Goal: Transaction & Acquisition: Purchase product/service

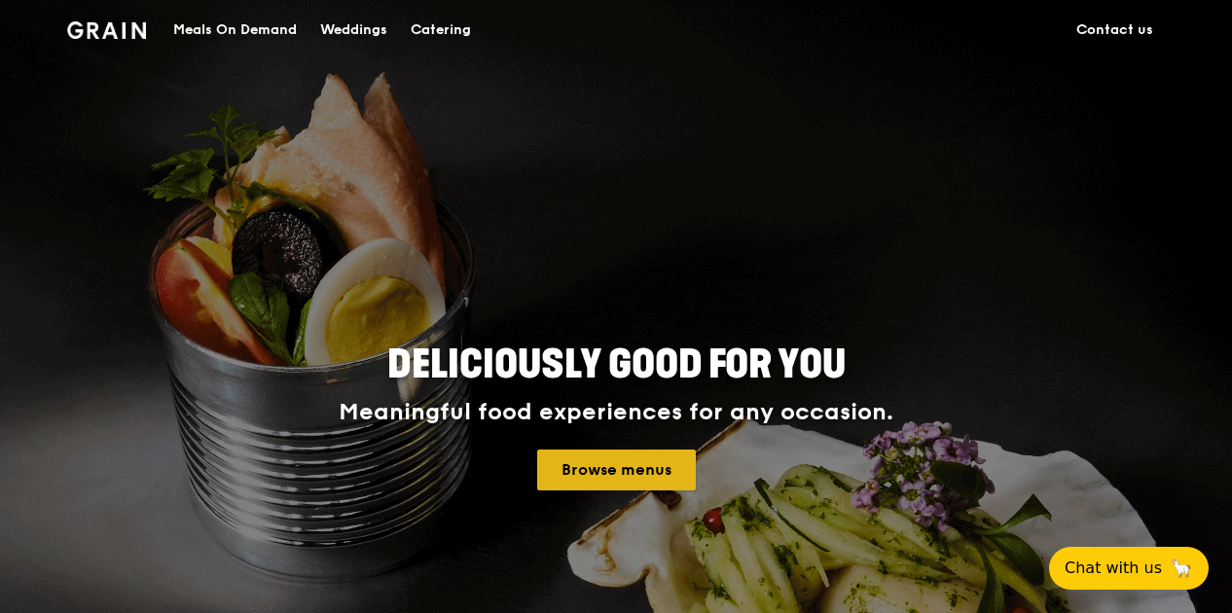
click at [633, 476] on link "Browse menus" at bounding box center [616, 470] width 159 height 41
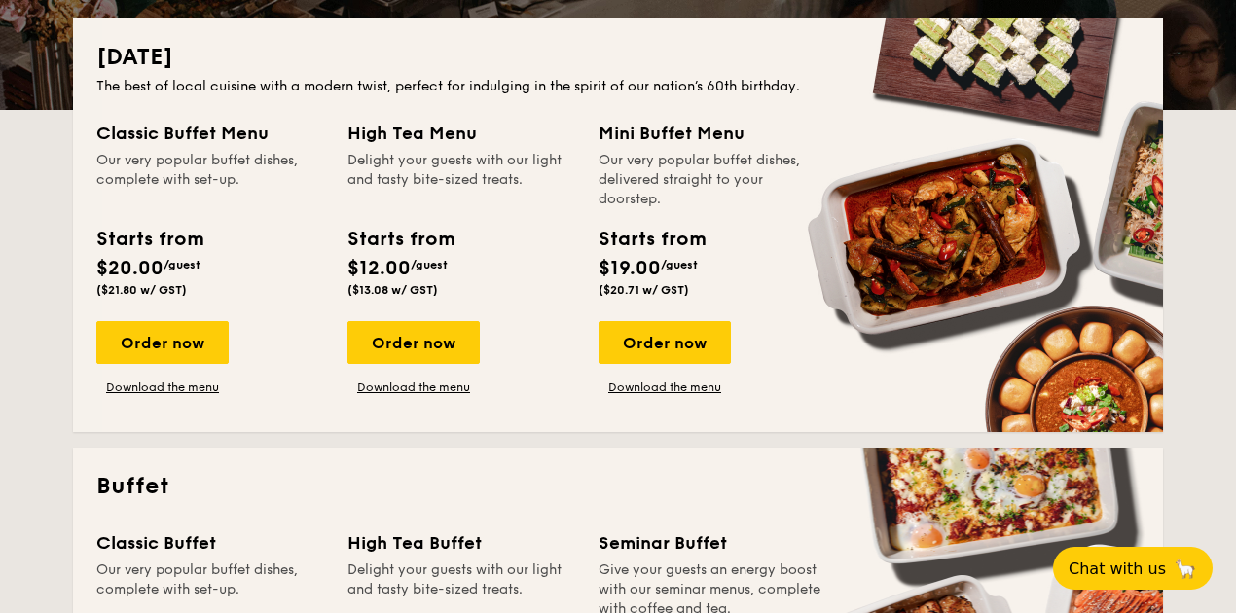
scroll to position [432, 0]
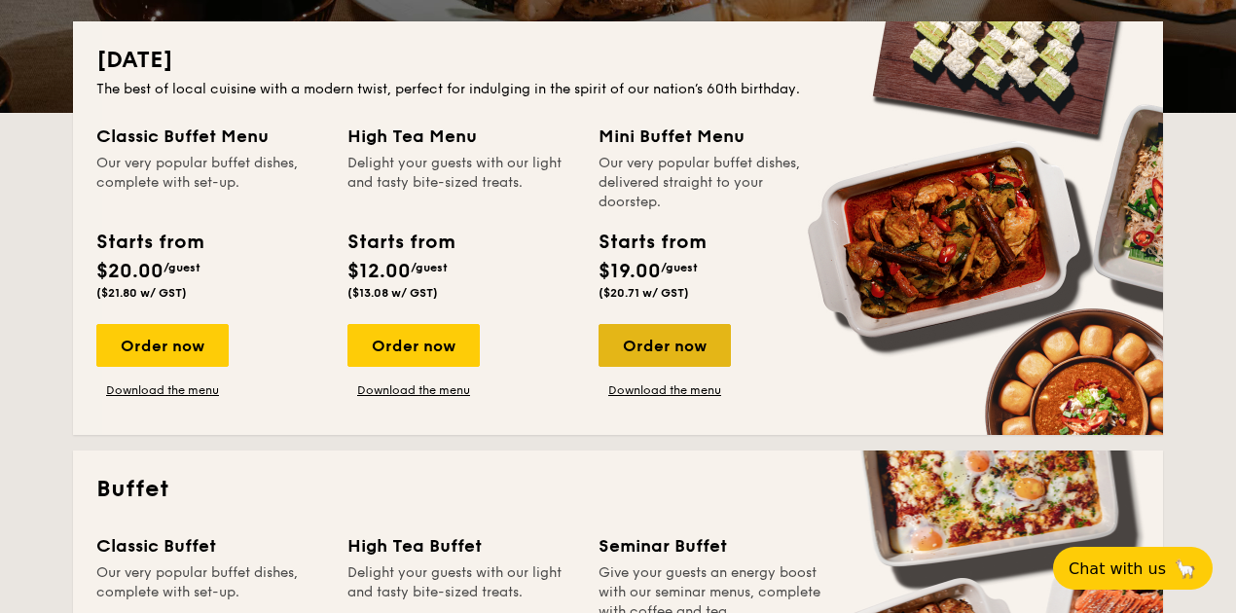
click at [681, 343] on div "Order now" at bounding box center [664, 345] width 132 height 43
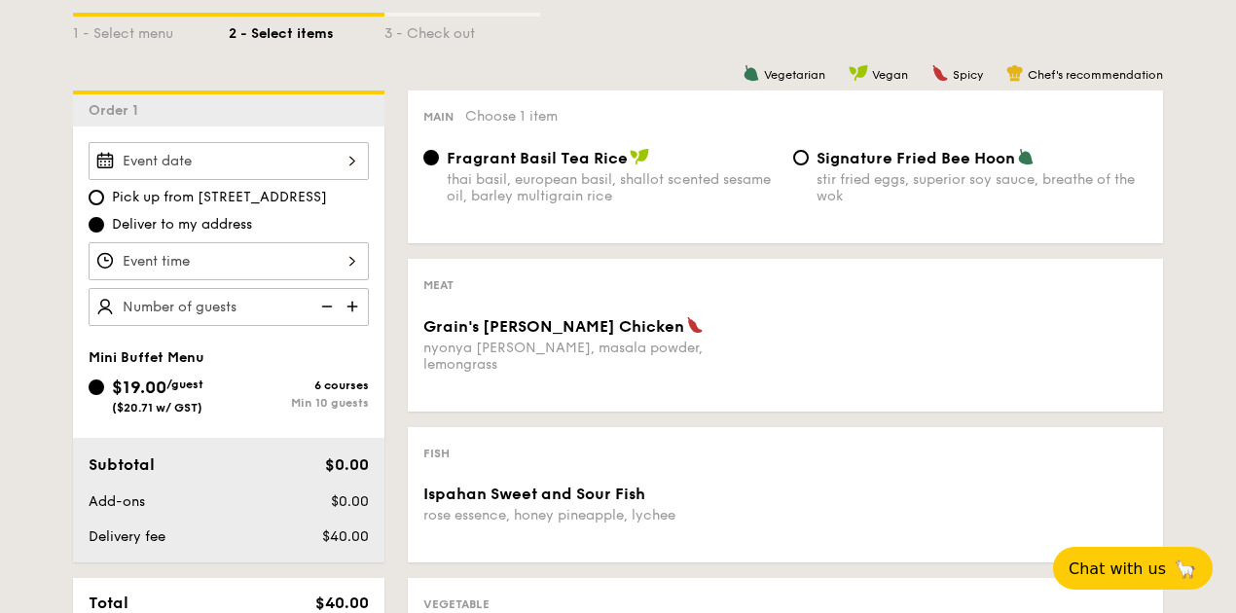
scroll to position [219, 0]
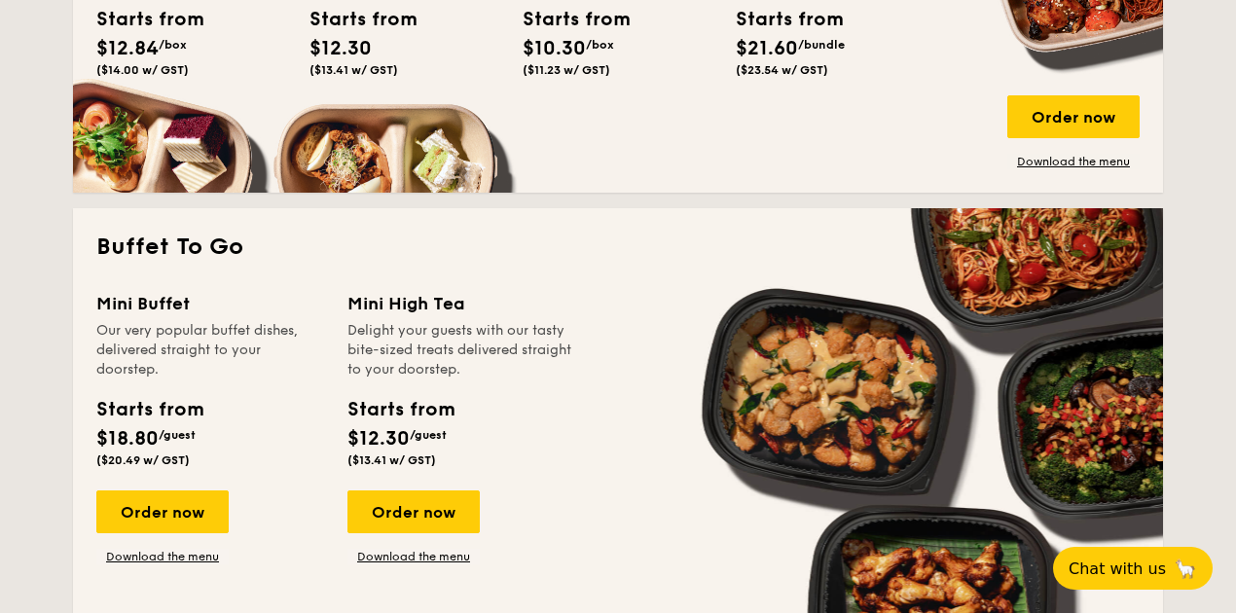
scroll to position [1588, 0]
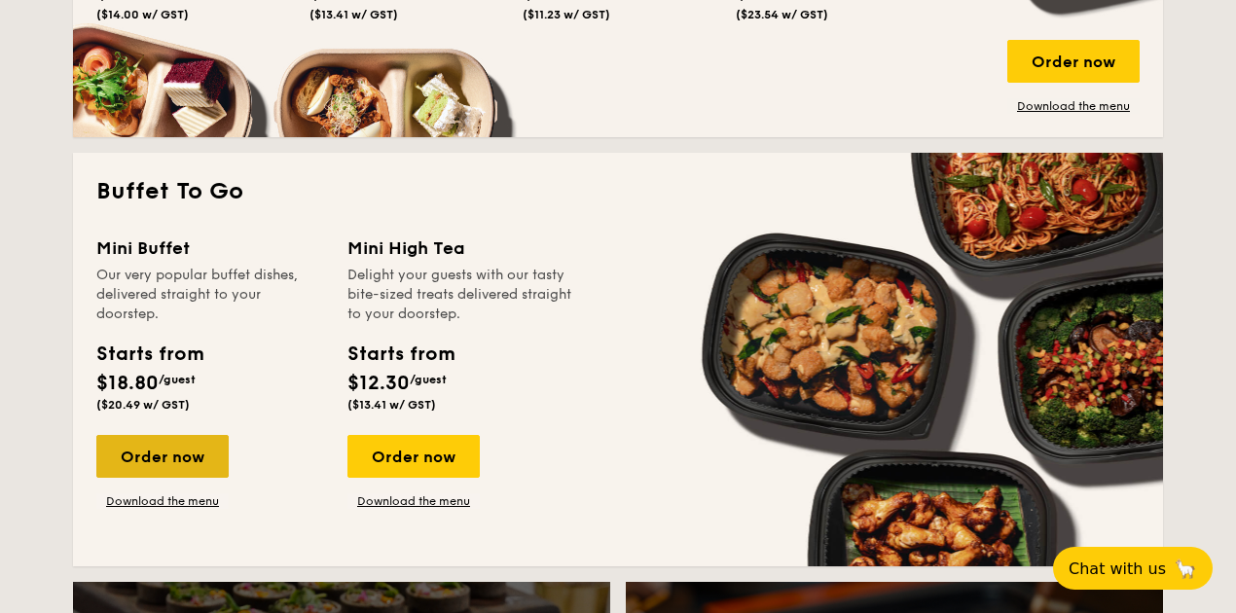
click at [187, 455] on div "Order now" at bounding box center [162, 456] width 132 height 43
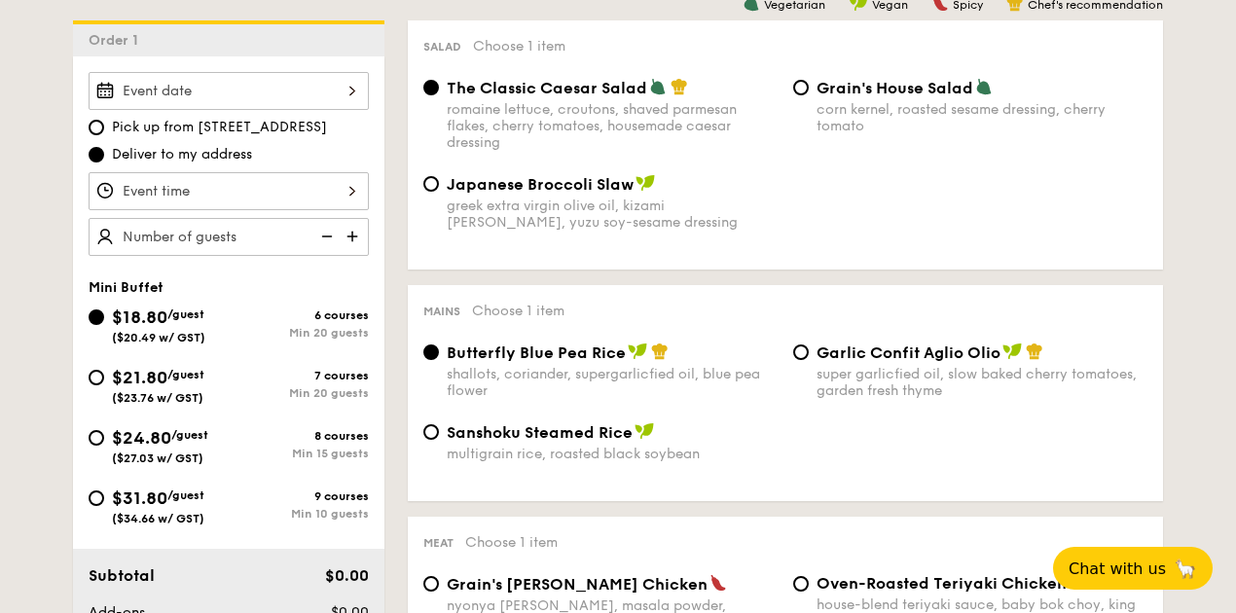
scroll to position [529, 0]
click at [195, 444] on div "$24.80 /guest ($27.03 w/ GST)" at bounding box center [160, 443] width 96 height 41
click at [104, 444] on input "$24.80 /guest ($27.03 w/ GST) 8 courses Min 15 guests" at bounding box center [97, 437] width 16 height 16
radio input "true"
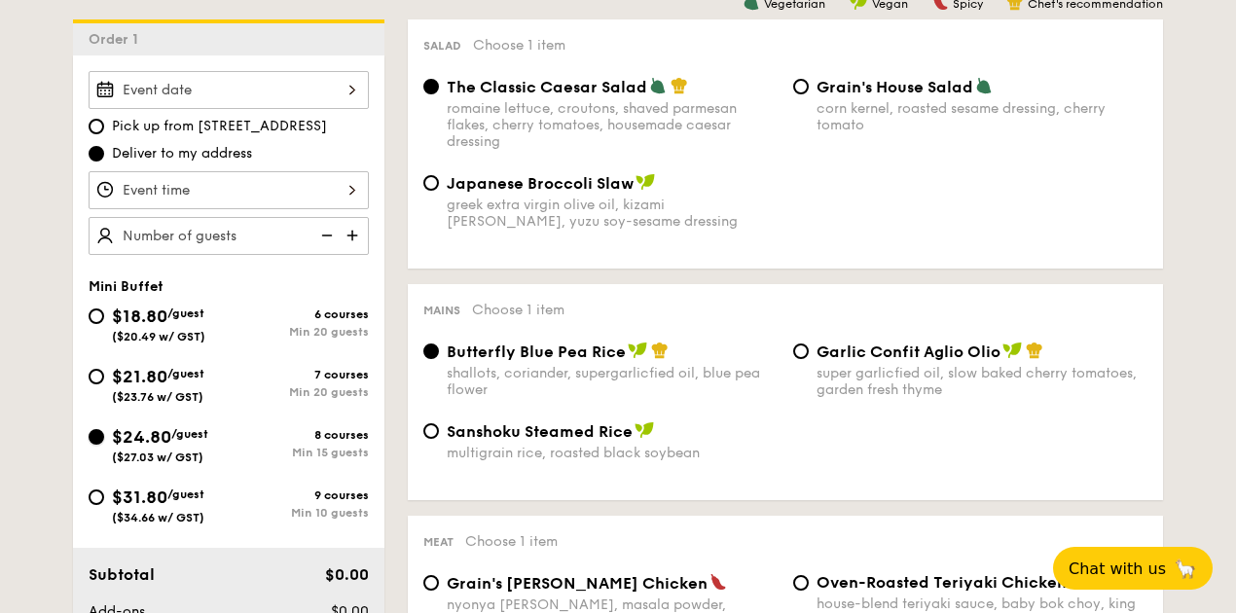
radio input "true"
radio input "false"
radio input "true"
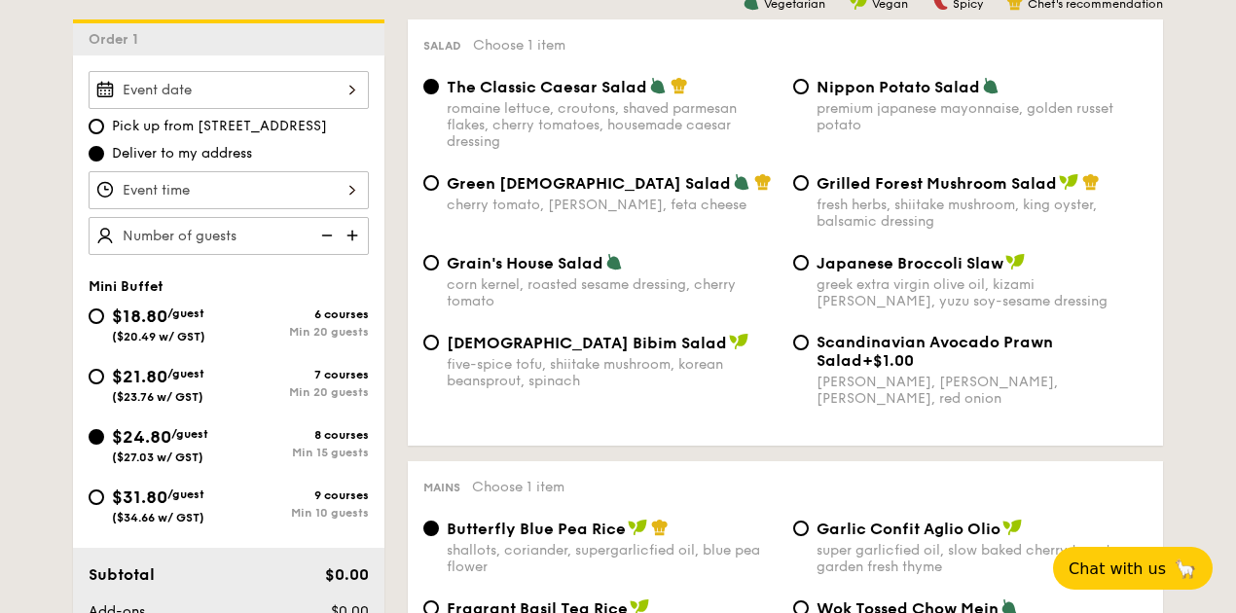
click at [949, 264] on span "Japanese Broccoli Slaw" at bounding box center [909, 263] width 187 height 18
click at [809, 264] on input "Japanese Broccoli Slaw greek extra virgin olive oil, kizami [PERSON_NAME], yuzu…" at bounding box center [801, 263] width 16 height 16
radio input "true"
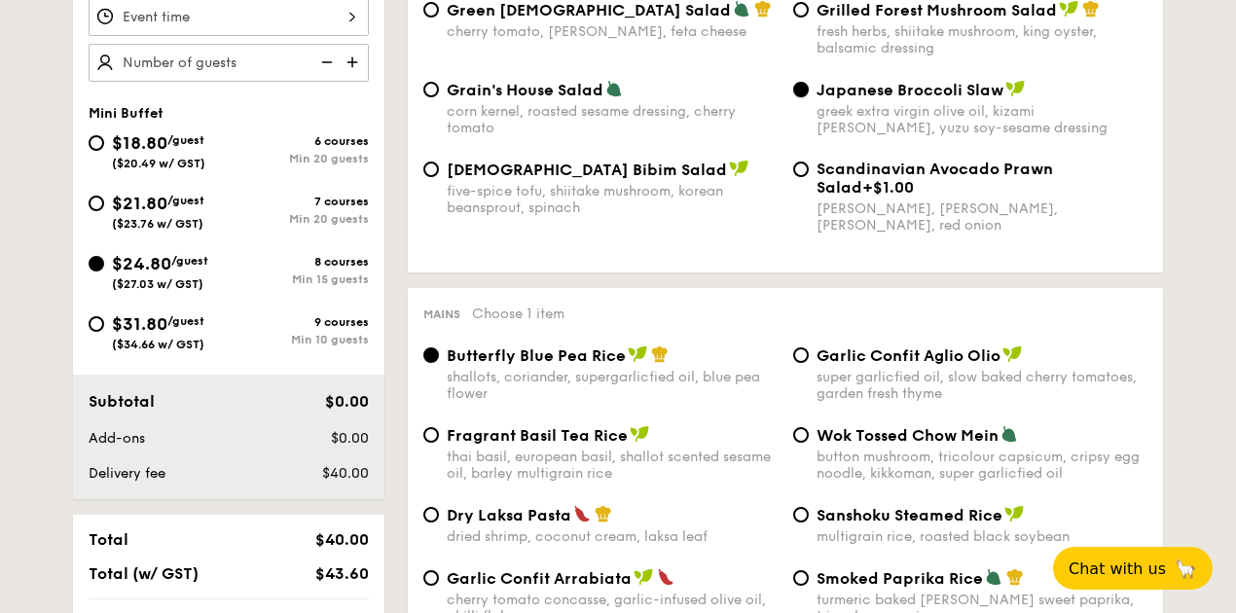
scroll to position [706, 0]
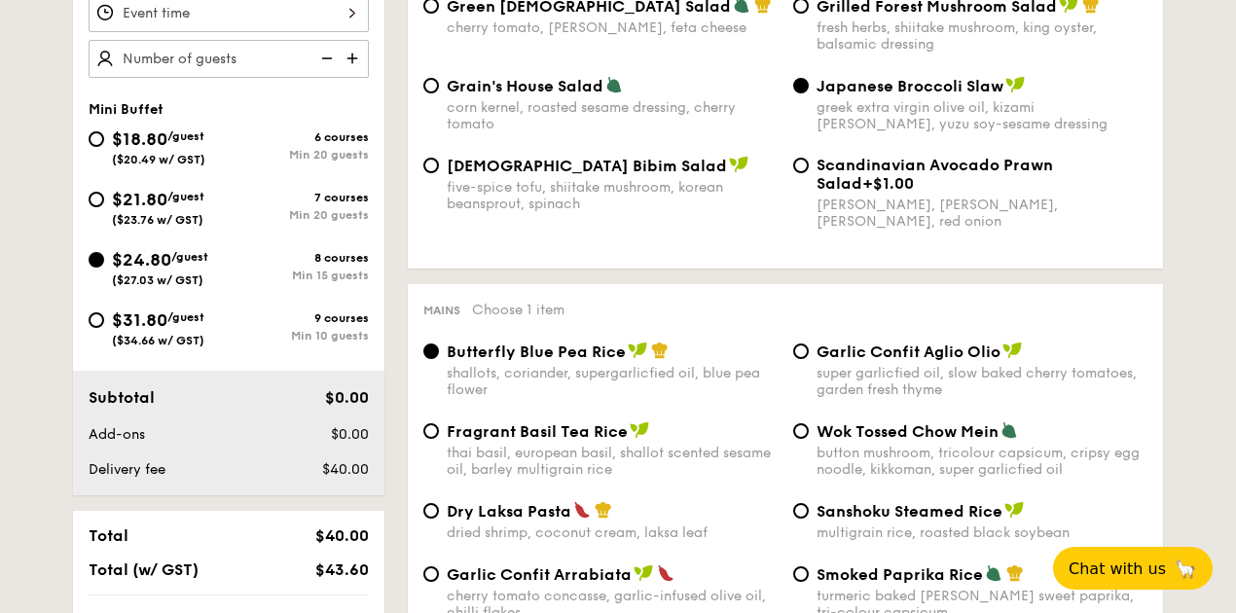
click at [893, 356] on span "Garlic Confit Aglio Olio" at bounding box center [908, 352] width 184 height 18
click at [809, 356] on input "Garlic Confit Aglio Olio super garlicfied oil, slow baked cherry tomatoes, gard…" at bounding box center [801, 351] width 16 height 16
radio input "true"
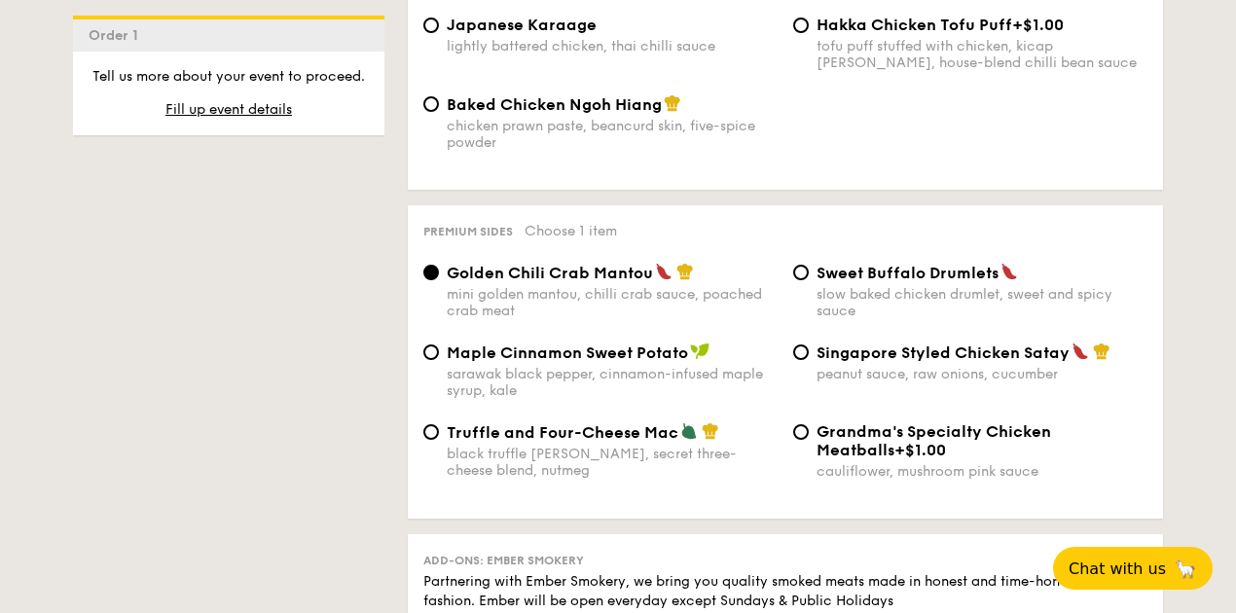
scroll to position [3623, 0]
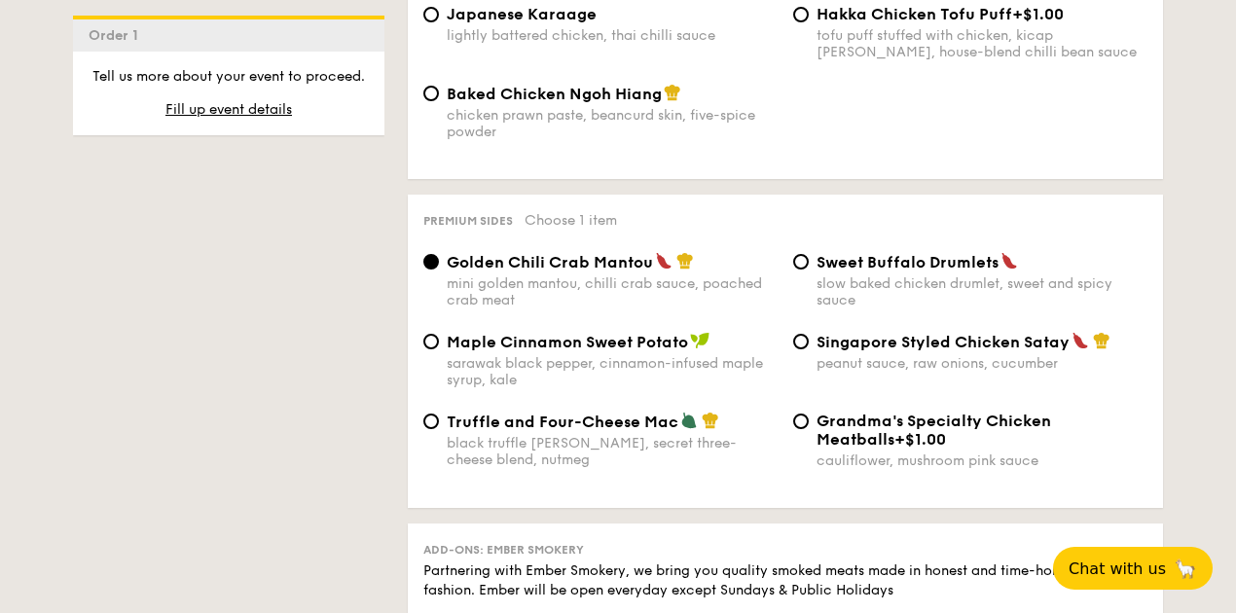
click at [596, 416] on span "Truffle and Four-Cheese Mac" at bounding box center [563, 422] width 232 height 18
click at [439, 416] on input "Truffle and Four-Cheese Mac black truffle [PERSON_NAME], secret three-cheese bl…" at bounding box center [431, 422] width 16 height 16
radio input "true"
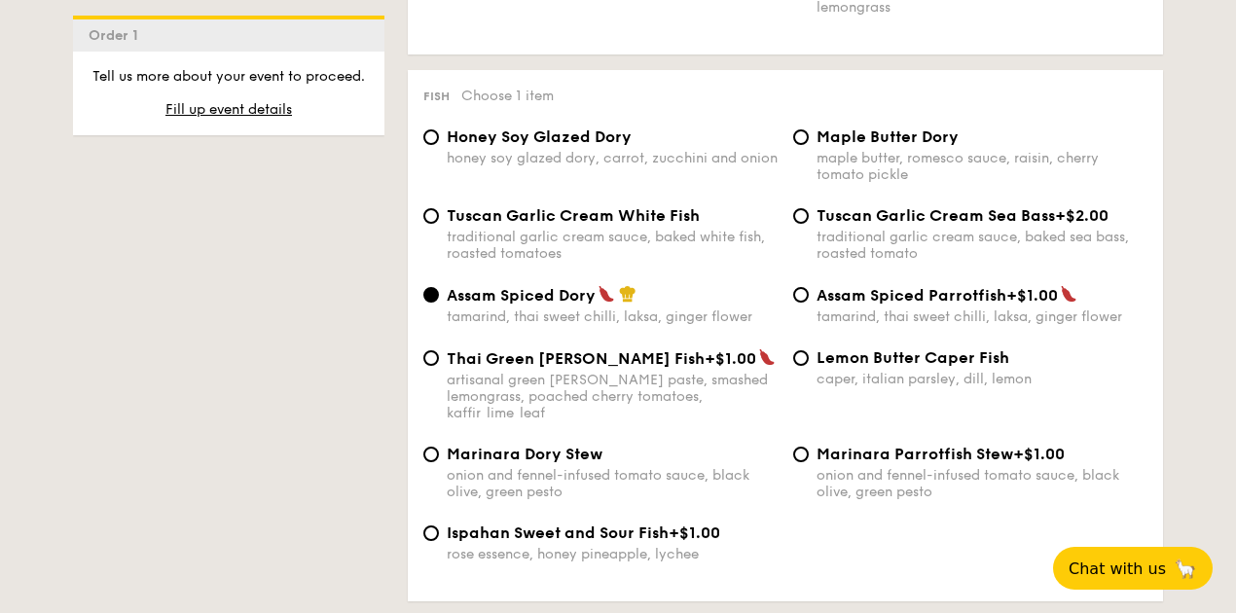
scroll to position [1913, 0]
click at [645, 208] on span "Tuscan Garlic Cream White Fish" at bounding box center [573, 214] width 253 height 18
click at [439, 208] on input "Tuscan Garlic Cream White Fish traditional garlic cream sauce, baked white fish…" at bounding box center [431, 215] width 16 height 16
radio input "true"
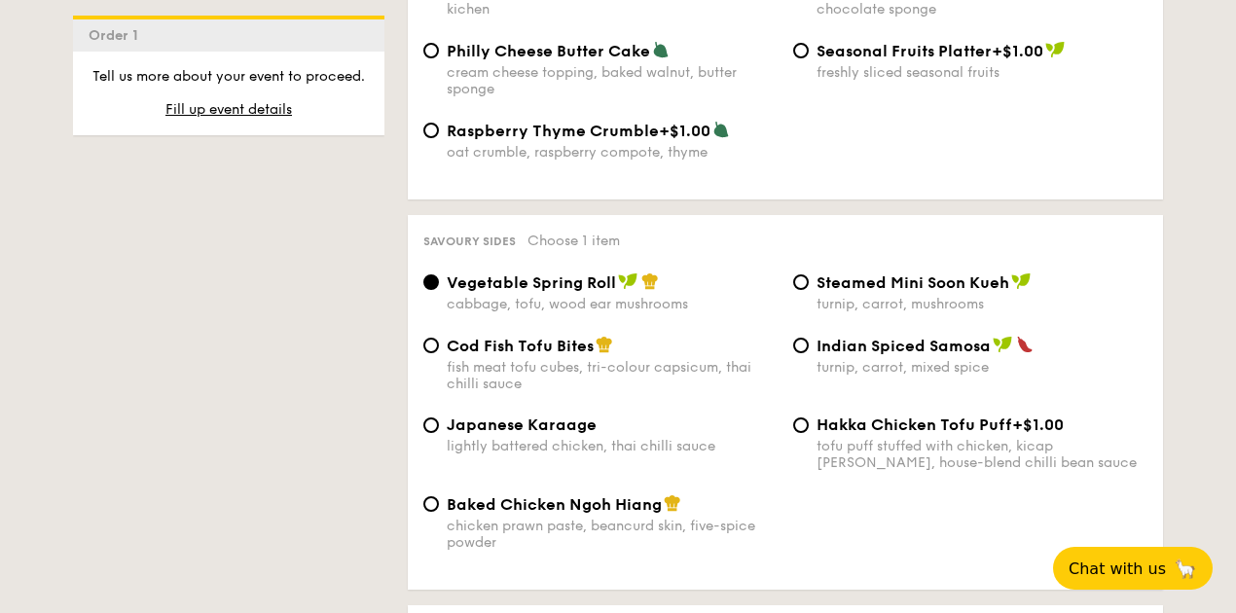
scroll to position [3211, 0]
click at [548, 344] on span "Cod Fish Tofu Bites" at bounding box center [520, 347] width 147 height 18
click at [439, 344] on input "Cod Fish Tofu Bites fish meat tofu cubes, tri-colour capsicum, thai chilli sauce" at bounding box center [431, 347] width 16 height 16
radio input "true"
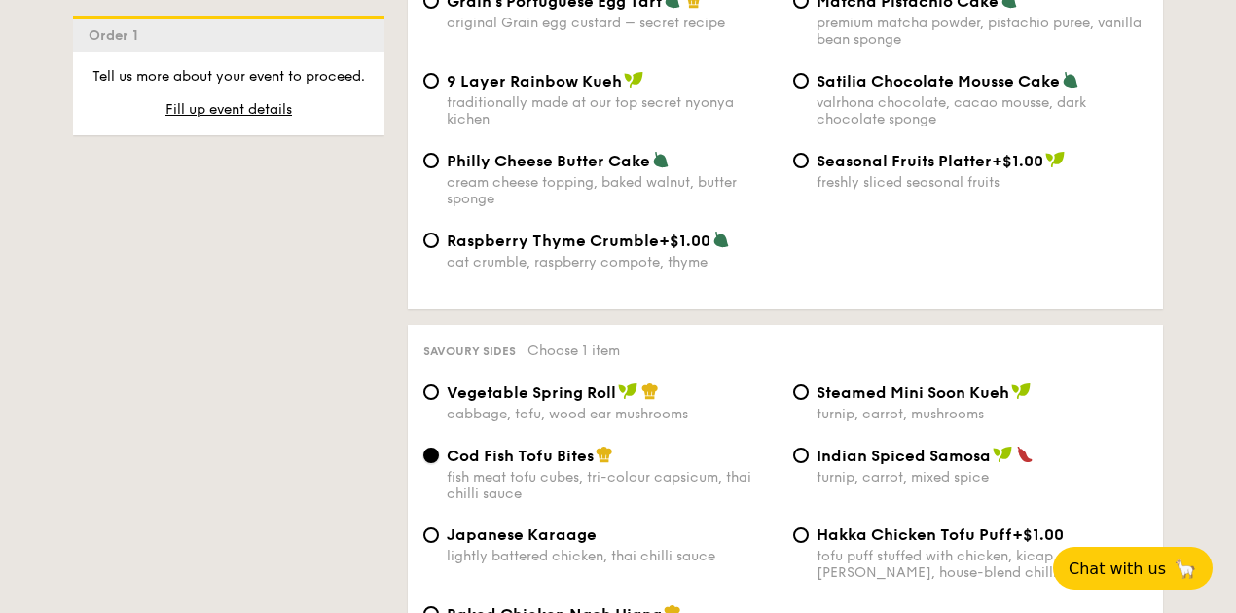
scroll to position [2895, 0]
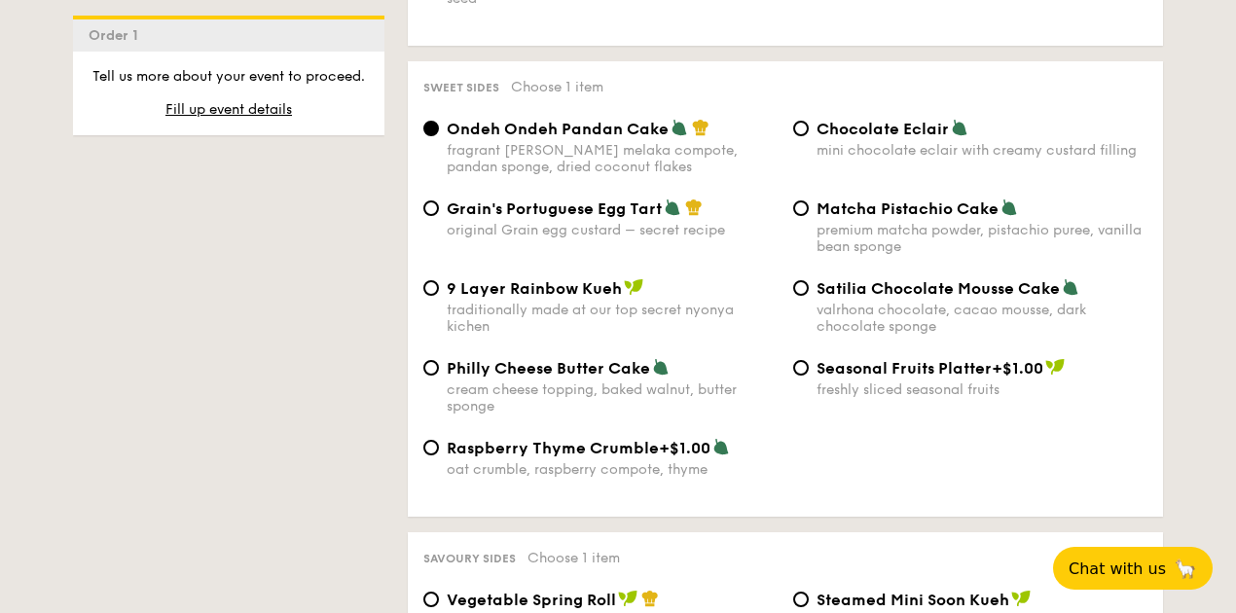
click at [890, 127] on div "Chocolate Eclair mini chocolate eclair with creamy custard filling" at bounding box center [981, 139] width 331 height 40
click at [809, 127] on input "Chocolate Eclair mini chocolate eclair with creamy custard filling" at bounding box center [801, 129] width 16 height 16
radio input "true"
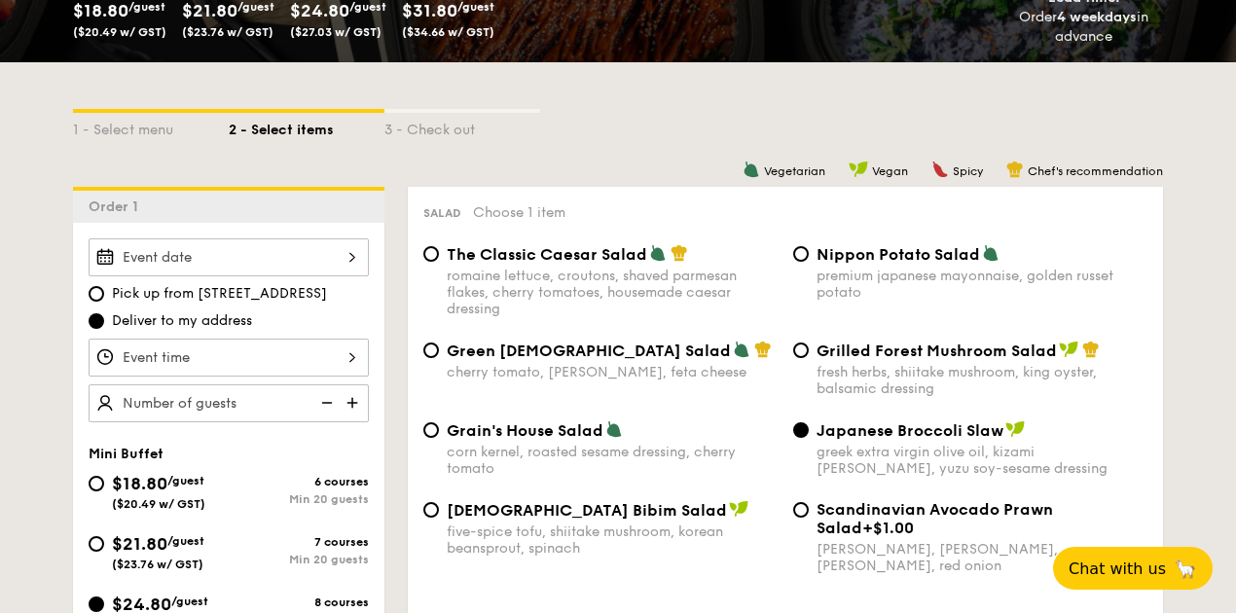
scroll to position [382, 0]
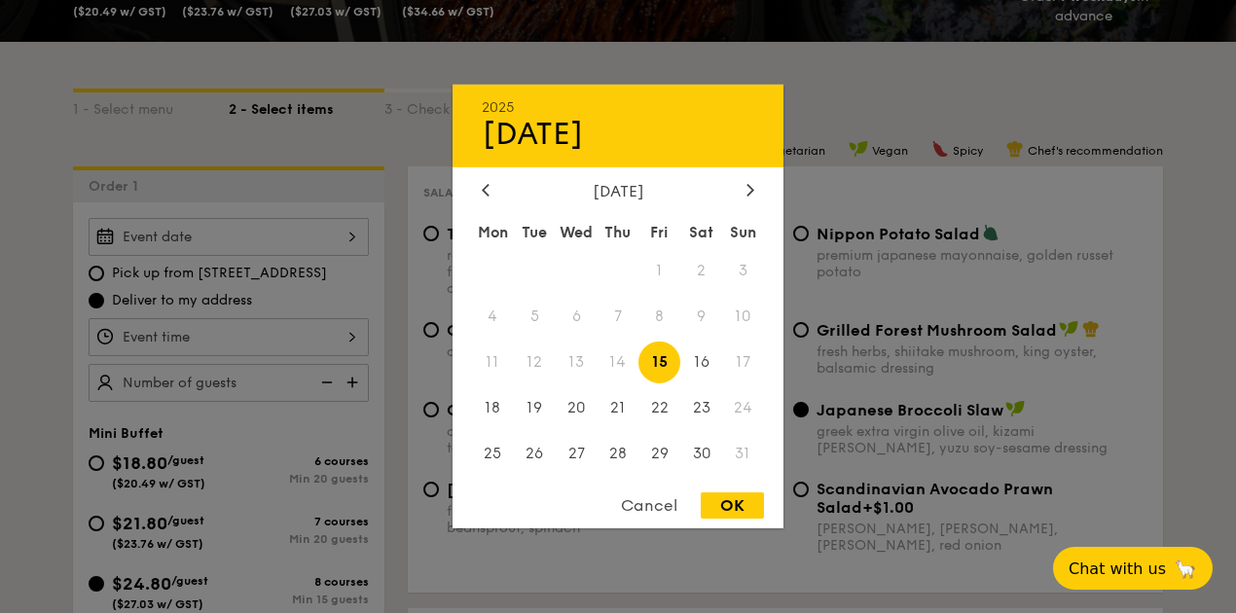
click at [240, 239] on div "2025 Aug [DATE] Tue Wed Thu Fri Sat Sun 1 2 3 4 5 6 7 8 9 10 11 12 13 14 15 16 …" at bounding box center [229, 237] width 280 height 38
click at [745, 360] on span "17" at bounding box center [743, 363] width 42 height 42
click at [704, 361] on span "16" at bounding box center [701, 363] width 42 height 42
click at [733, 513] on div "OK" at bounding box center [732, 505] width 63 height 26
type input "[DATE]"
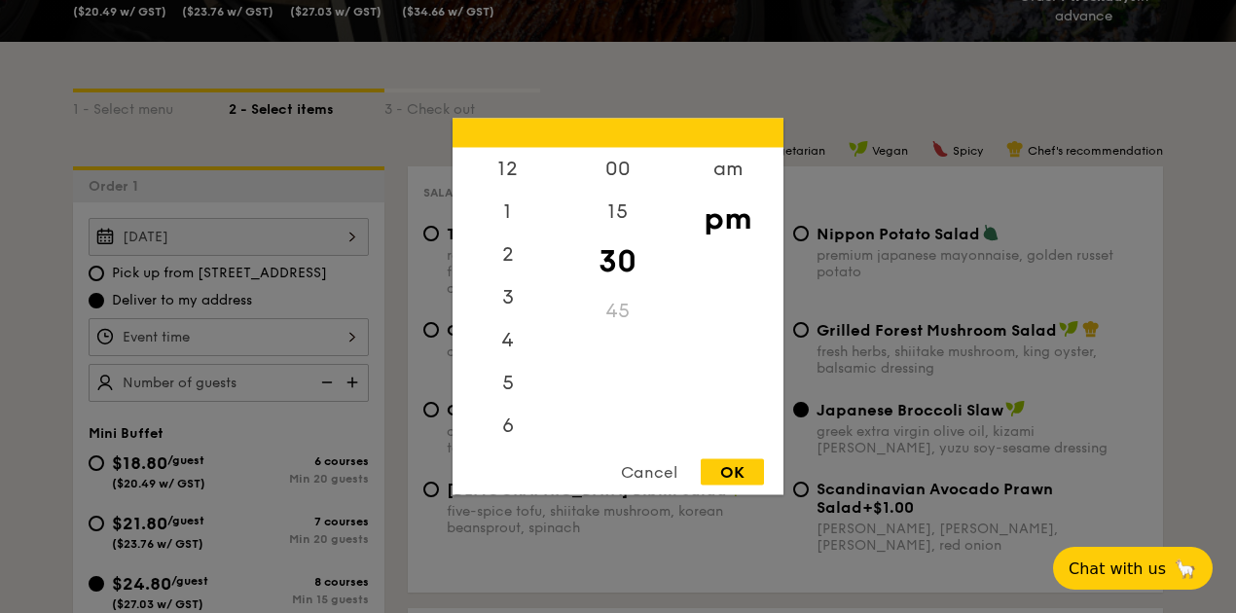
click at [312, 335] on div "12 1 2 3 4 5 6 7 8 9 10 11 00 15 30 45 am pm Cancel OK" at bounding box center [229, 337] width 280 height 38
click at [513, 300] on div "5" at bounding box center [507, 304] width 110 height 56
click at [737, 466] on div "OK" at bounding box center [732, 472] width 63 height 26
type input "5:30PM"
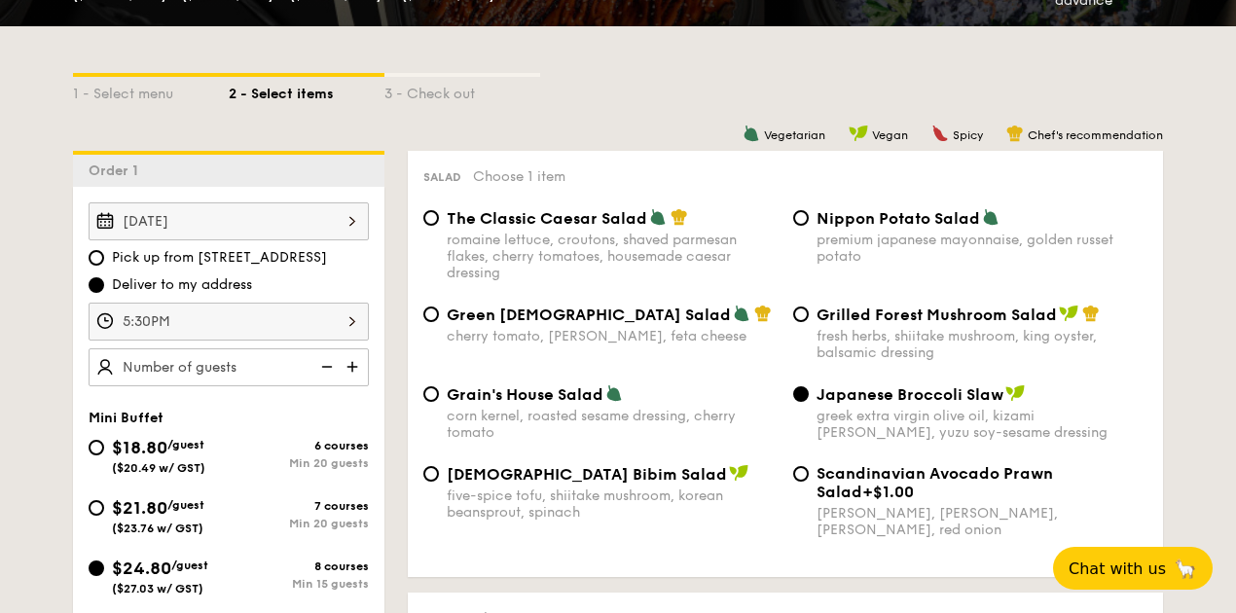
scroll to position [411, 0]
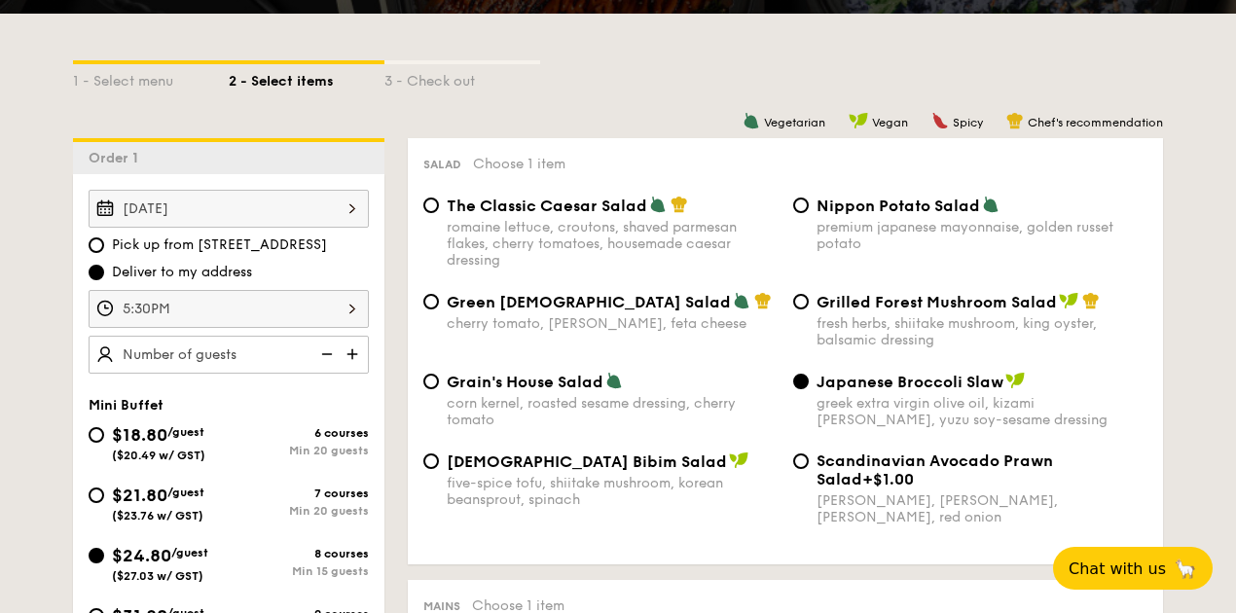
click at [355, 353] on img at bounding box center [354, 354] width 29 height 37
click at [326, 353] on img at bounding box center [324, 354] width 29 height 37
type input "15 guests"
click at [375, 270] on div "[DATE] Pick up from [STREET_ADDRESS] Deliver to my address 5:30PM 15 guests" at bounding box center [228, 282] width 311 height 184
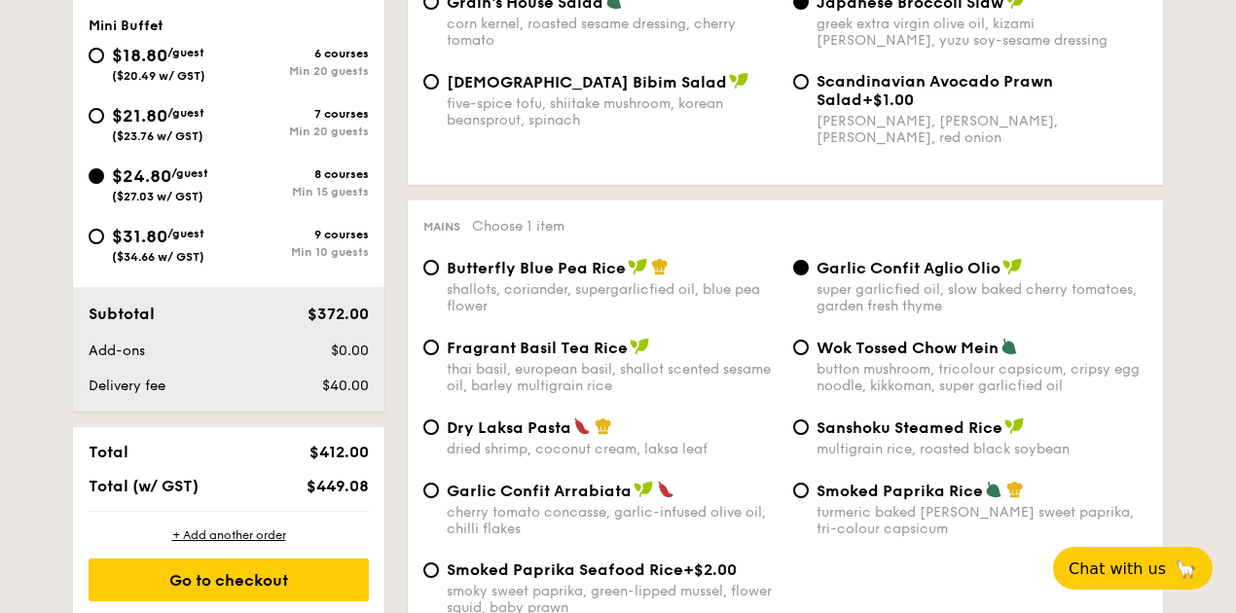
scroll to position [791, 0]
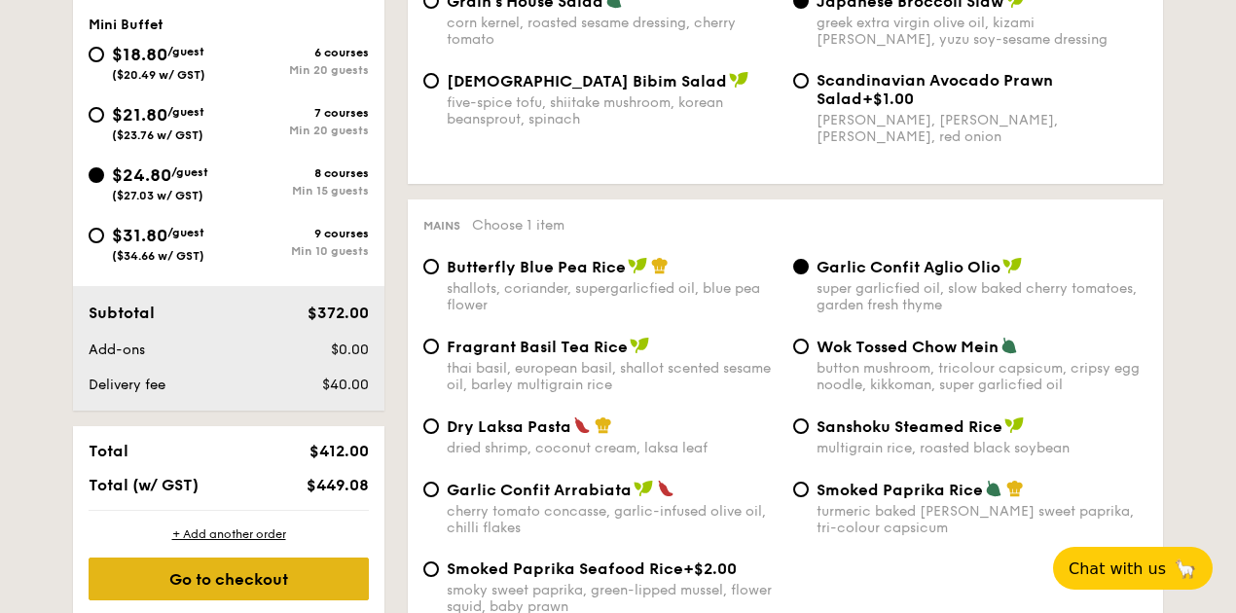
click at [270, 582] on div "Go to checkout" at bounding box center [229, 579] width 280 height 43
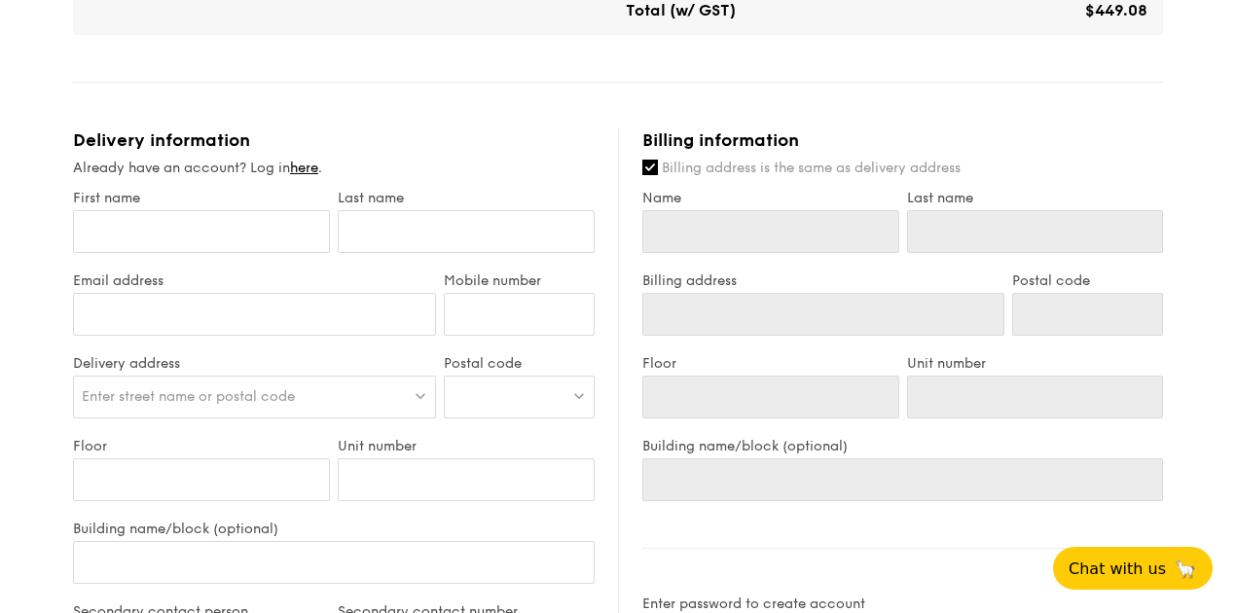
scroll to position [901, 0]
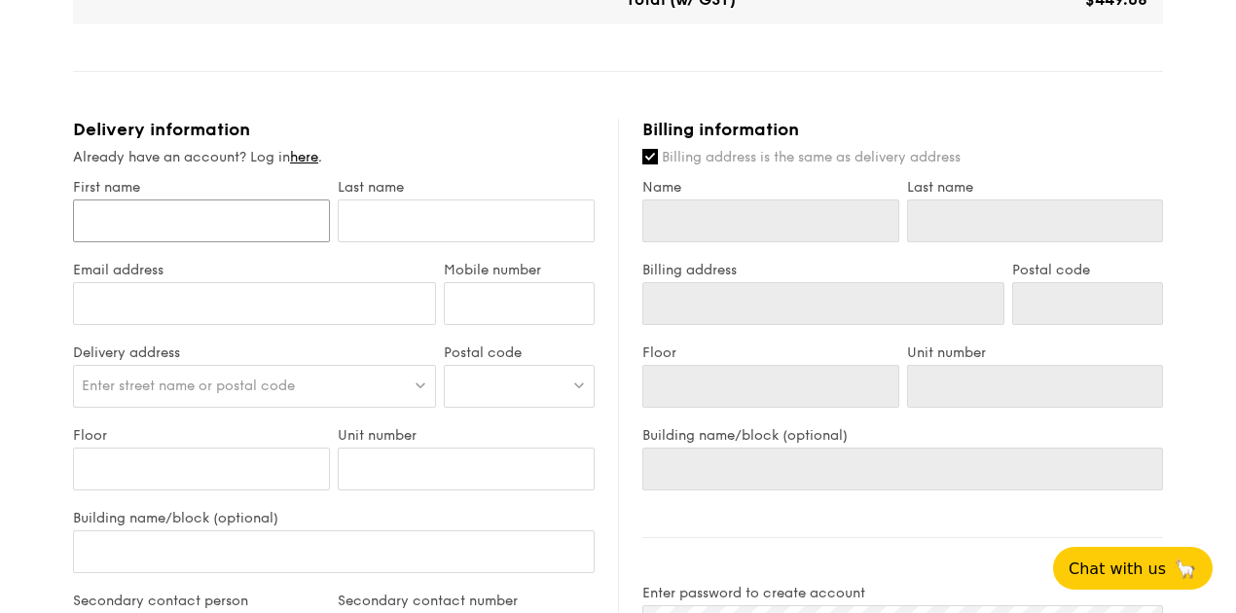
click at [261, 207] on input "First name" at bounding box center [201, 220] width 257 height 43
type input "R"
type input "RO"
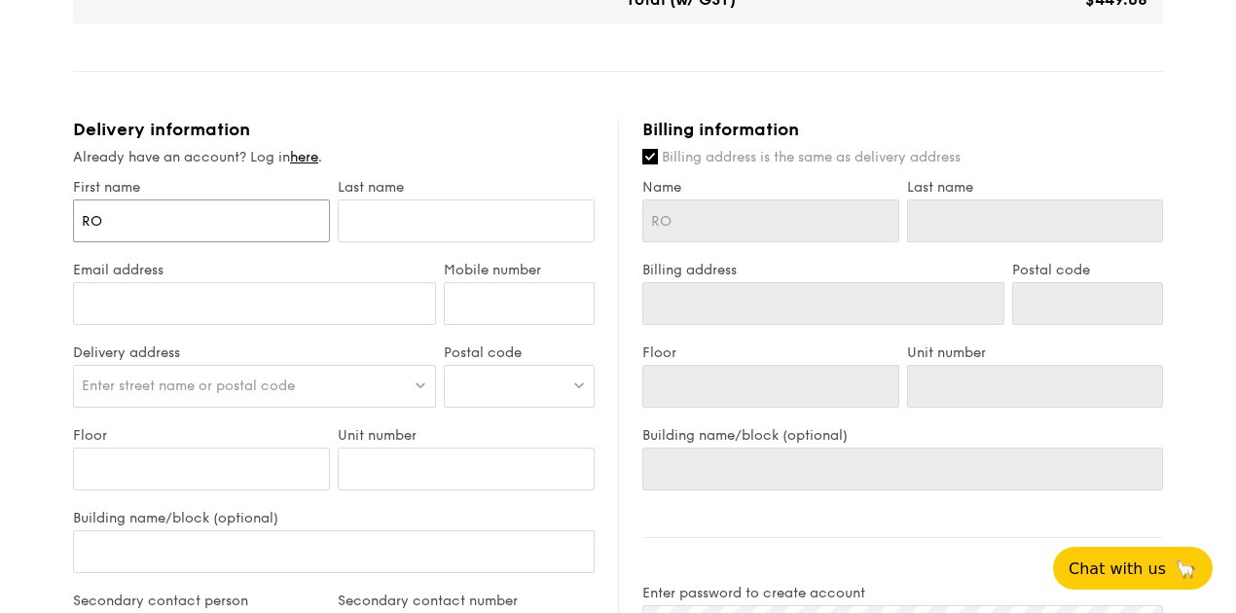
type input "ROG"
type input "ROGE"
type input "[PERSON_NAME]"
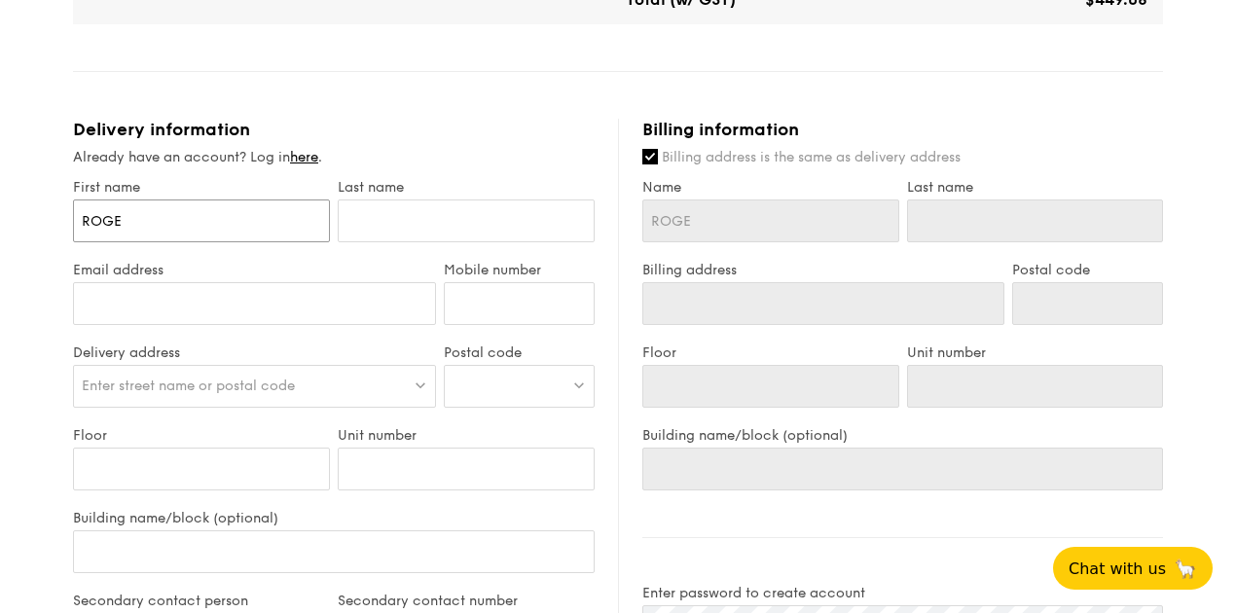
type input "[PERSON_NAME]"
type input "L"
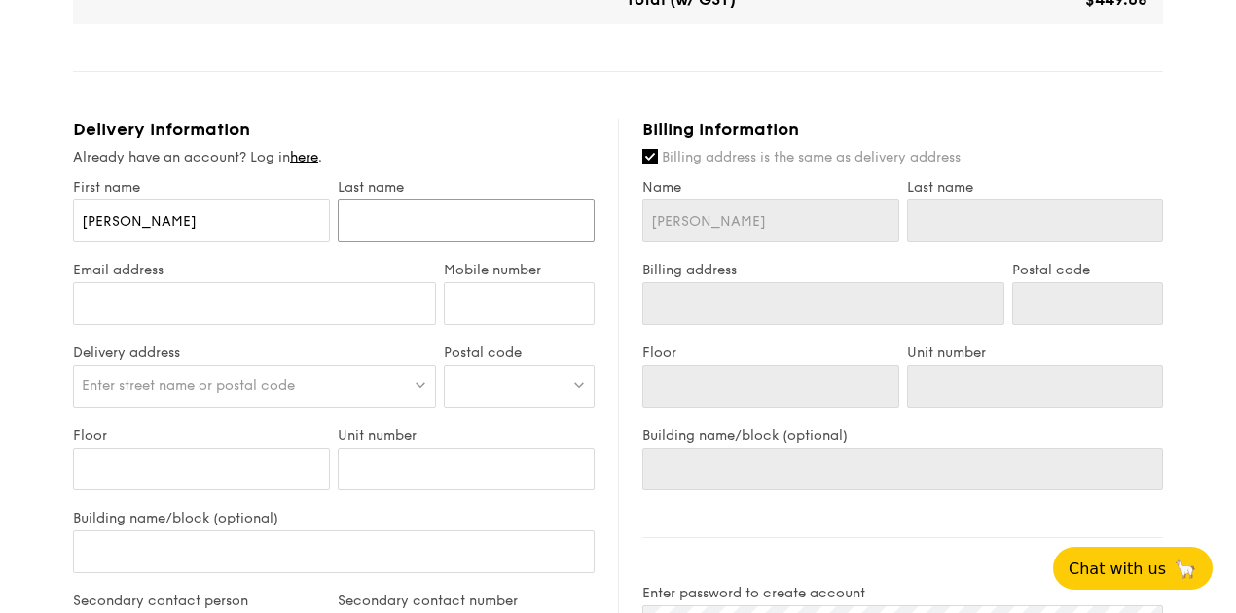
type input "L"
type input "LI"
type input "LIM"
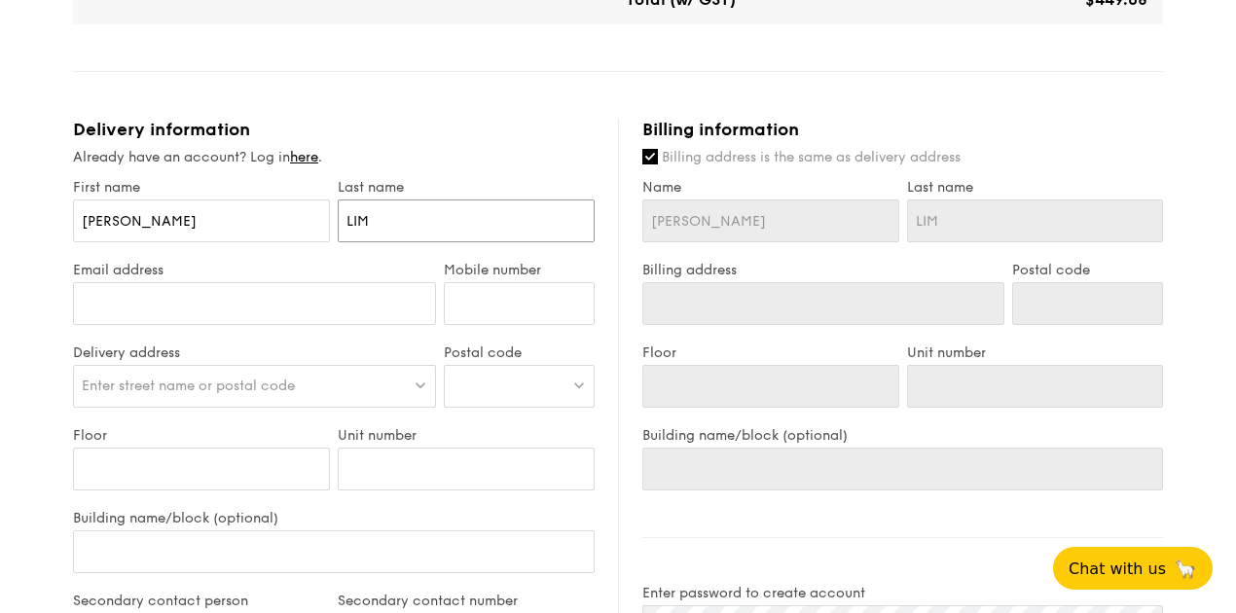
type input "LIM"
click at [219, 284] on input "Email address" at bounding box center [254, 303] width 363 height 43
type input "[EMAIL_ADDRESS][DOMAIN_NAME]"
click at [513, 310] on input "Mobile number" at bounding box center [519, 303] width 151 height 43
type input "91273902"
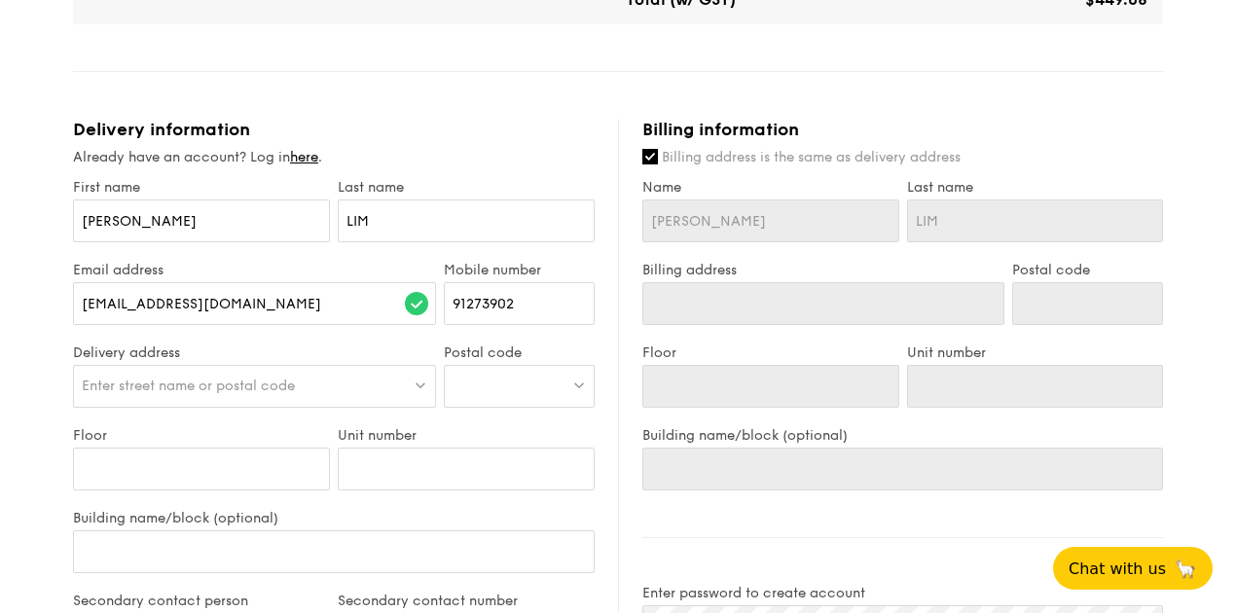
click at [391, 380] on div "Enter street name or postal code" at bounding box center [254, 386] width 363 height 43
click at [555, 379] on div at bounding box center [519, 386] width 151 height 43
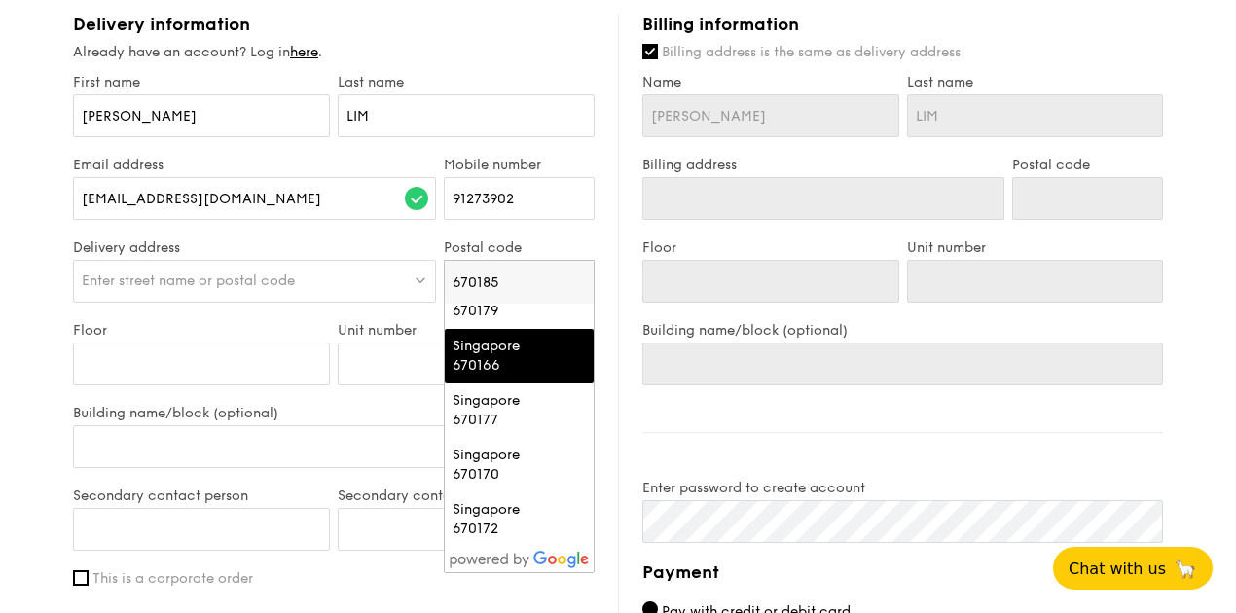
scroll to position [1010, 0]
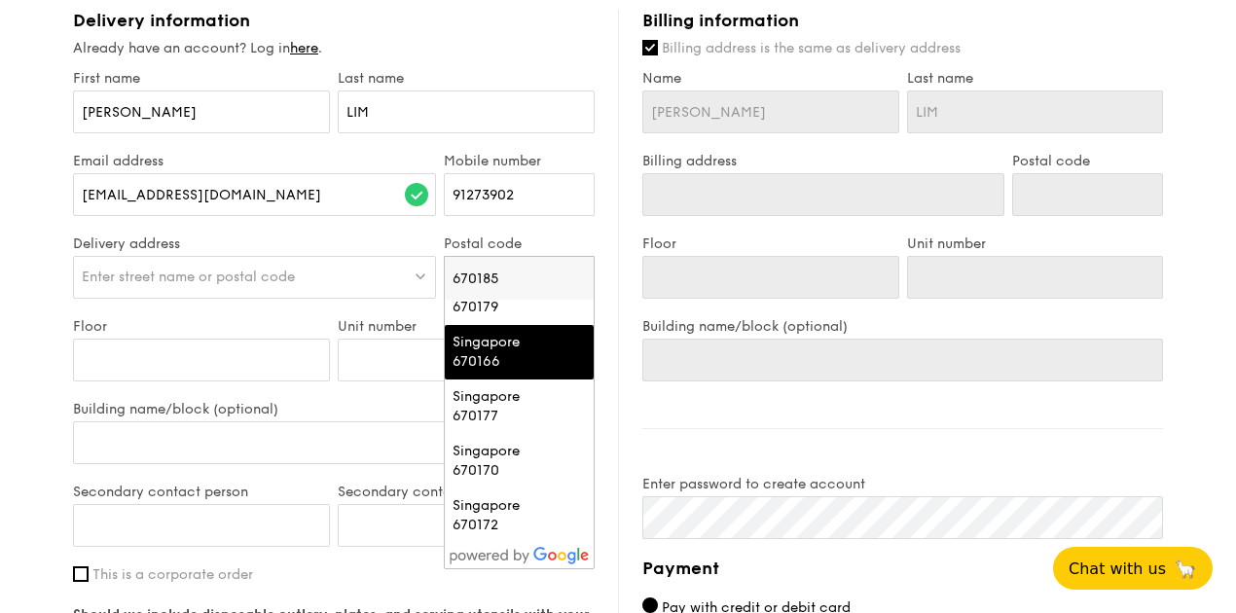
type input "670185"
click at [568, 38] on div "Delivery information Already have an account? Log in here . First name [PERSON_…" at bounding box center [345, 423] width 545 height 826
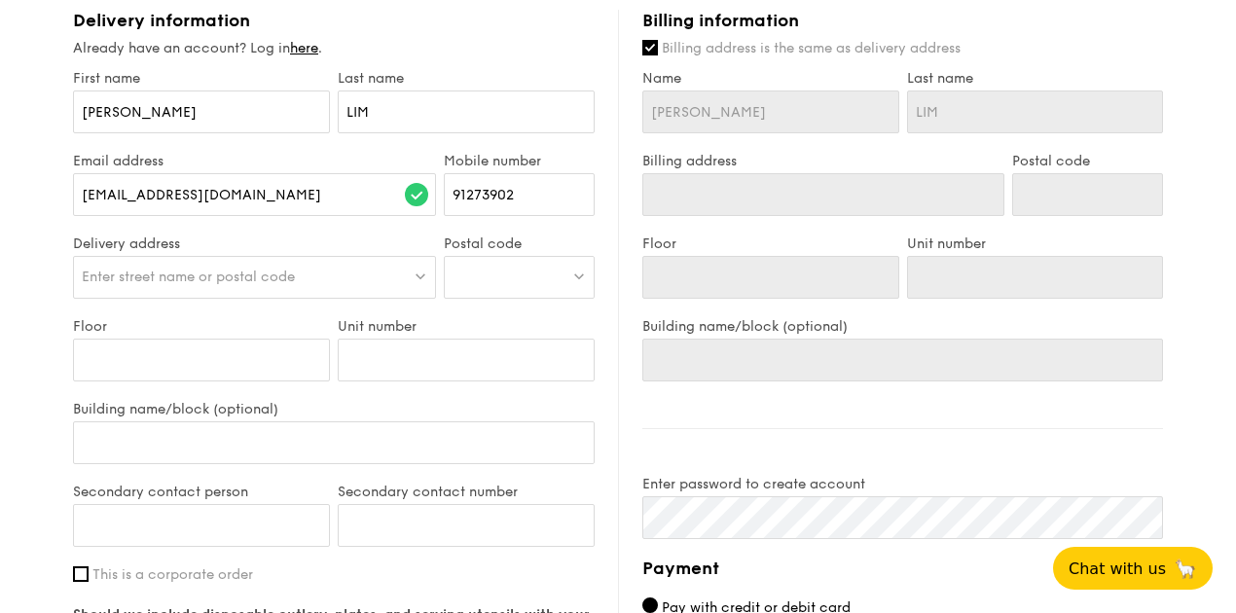
click at [564, 272] on div at bounding box center [519, 277] width 151 height 43
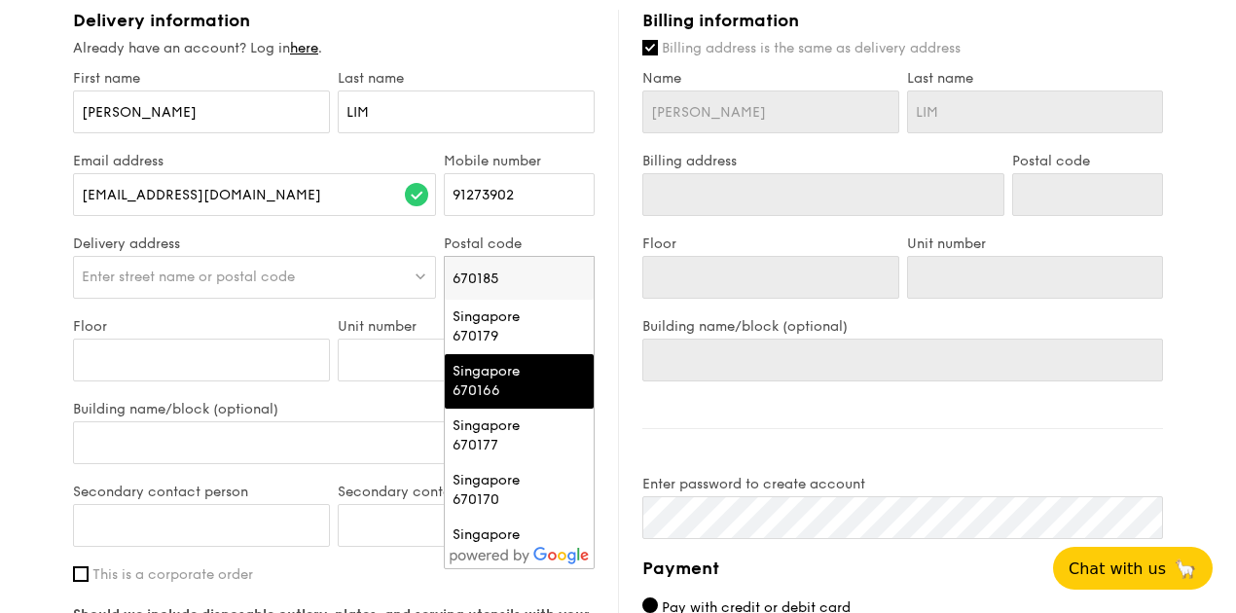
click at [512, 280] on input "670185" at bounding box center [519, 278] width 149 height 43
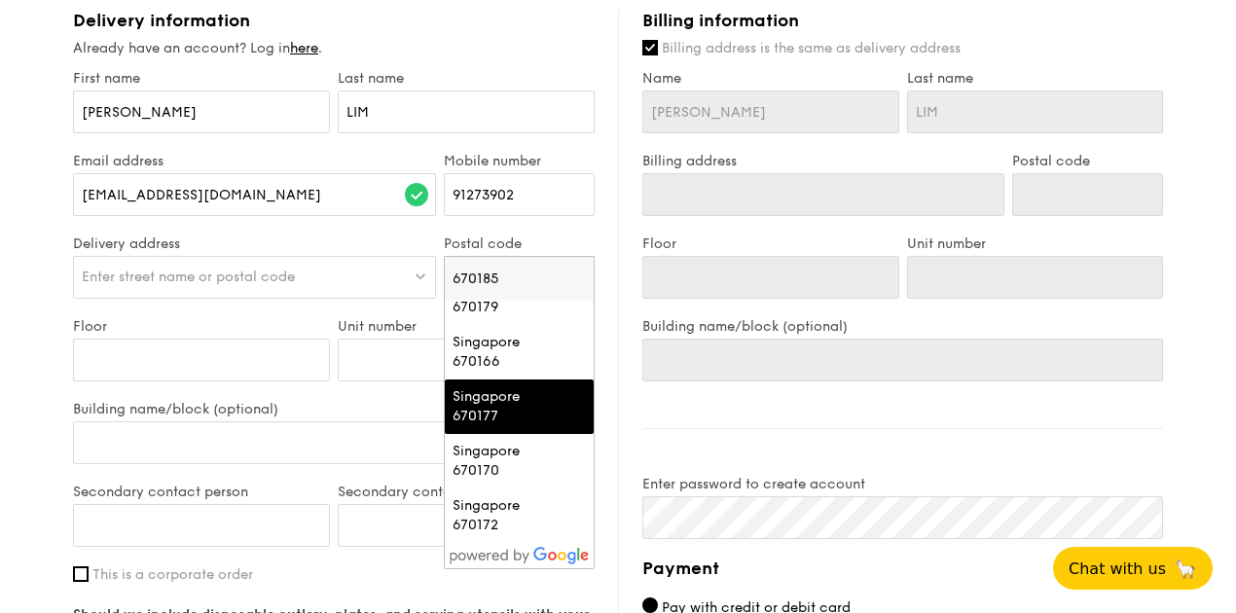
scroll to position [0, 0]
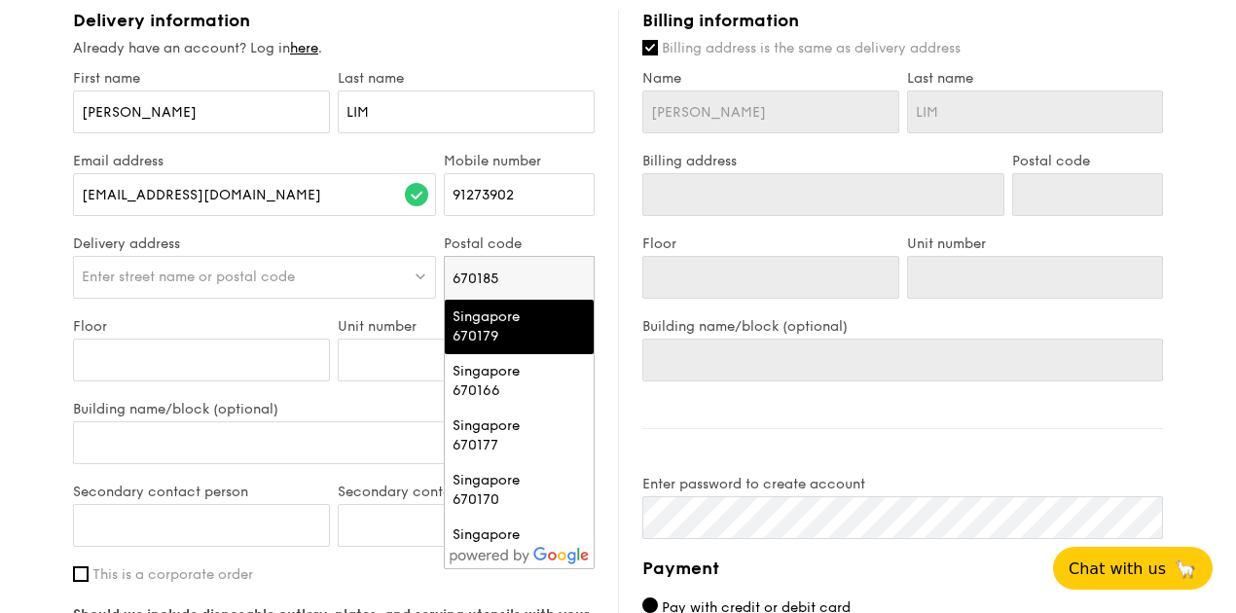
click at [488, 274] on input "670185" at bounding box center [519, 278] width 149 height 43
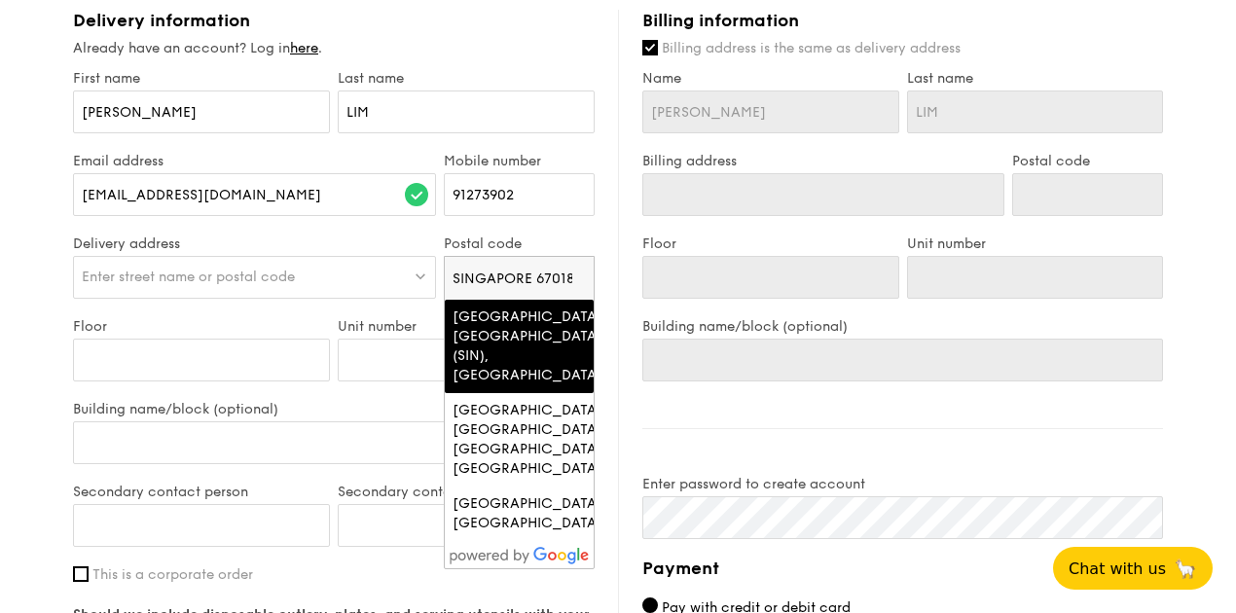
scroll to position [0, 8]
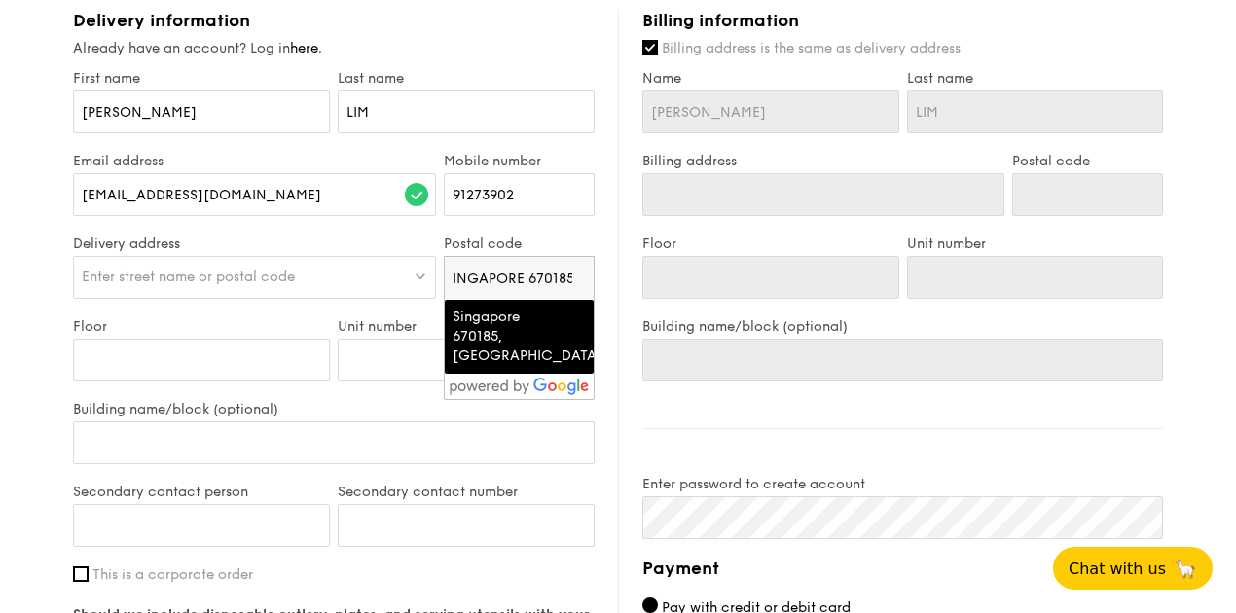
type input "SINGAPORE 670185"
click at [466, 324] on div "Singapore 670185, [GEOGRAPHIC_DATA]" at bounding box center [502, 336] width 100 height 58
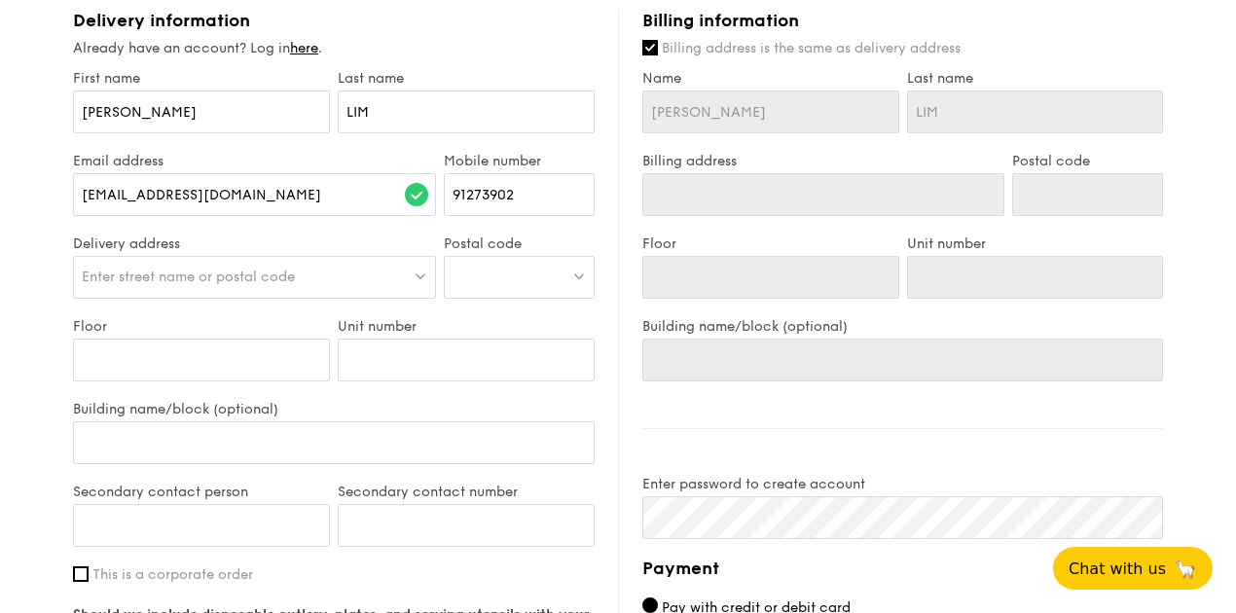
type input "Singapore 670185"
type input "670185"
click at [561, 327] on label "Unit number" at bounding box center [466, 326] width 257 height 17
click at [561, 339] on input "Unit number" at bounding box center [466, 360] width 257 height 43
click at [379, 284] on div at bounding box center [254, 277] width 363 height 43
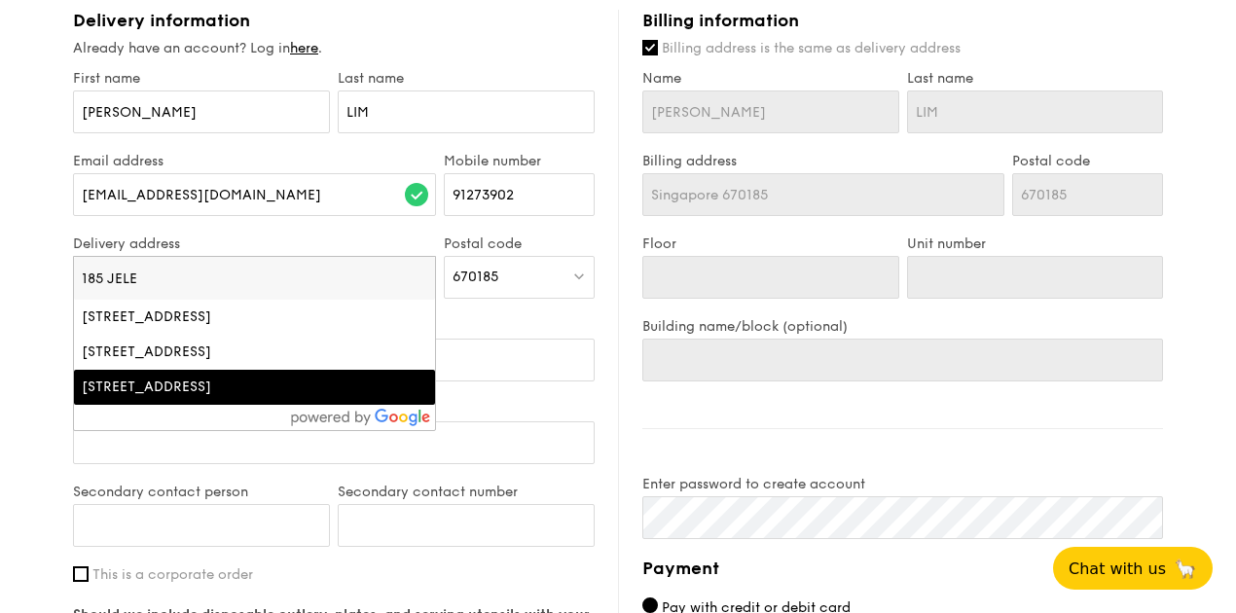
type input "185 JELE"
click at [253, 397] on div "[STREET_ADDRESS]" at bounding box center [211, 387] width 259 height 19
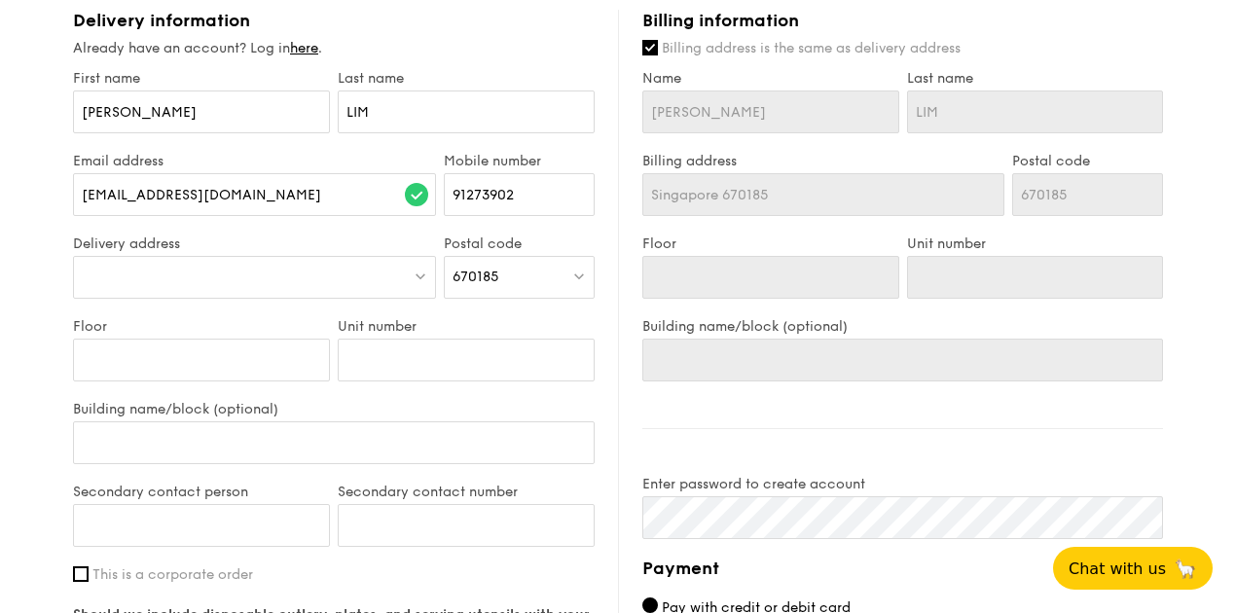
type input "[STREET_ADDRESS]"
click at [530, 266] on div at bounding box center [519, 277] width 151 height 43
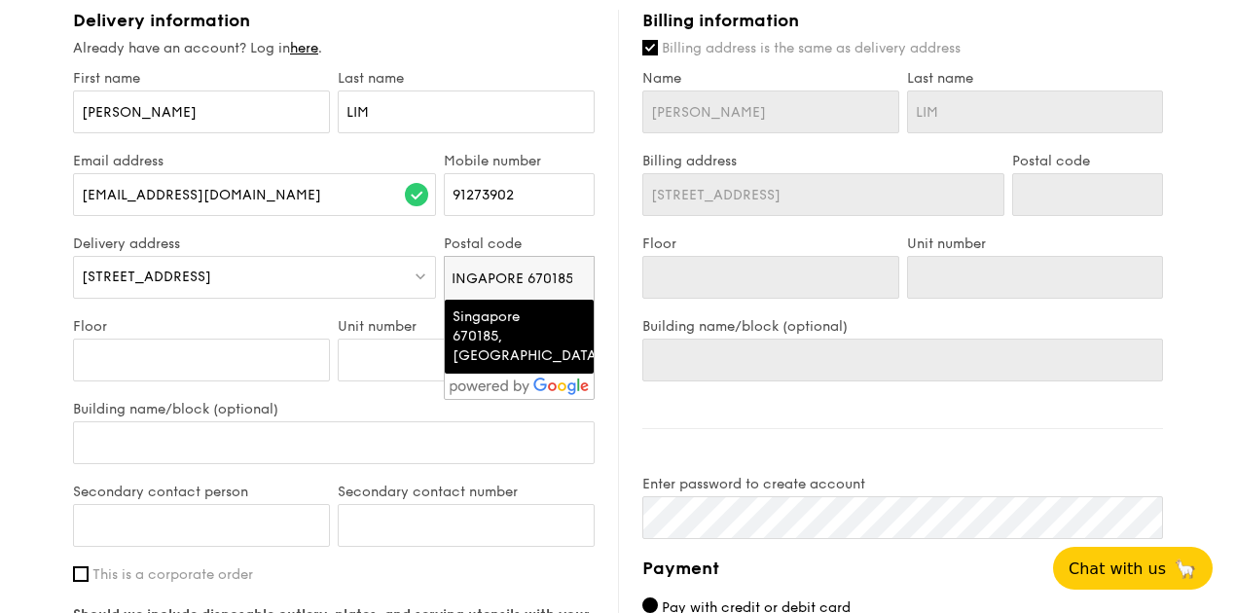
scroll to position [0, 0]
click at [521, 332] on div "Singapore 670185, [GEOGRAPHIC_DATA]" at bounding box center [502, 336] width 100 height 58
type input "Singapore 670185"
type input "670185"
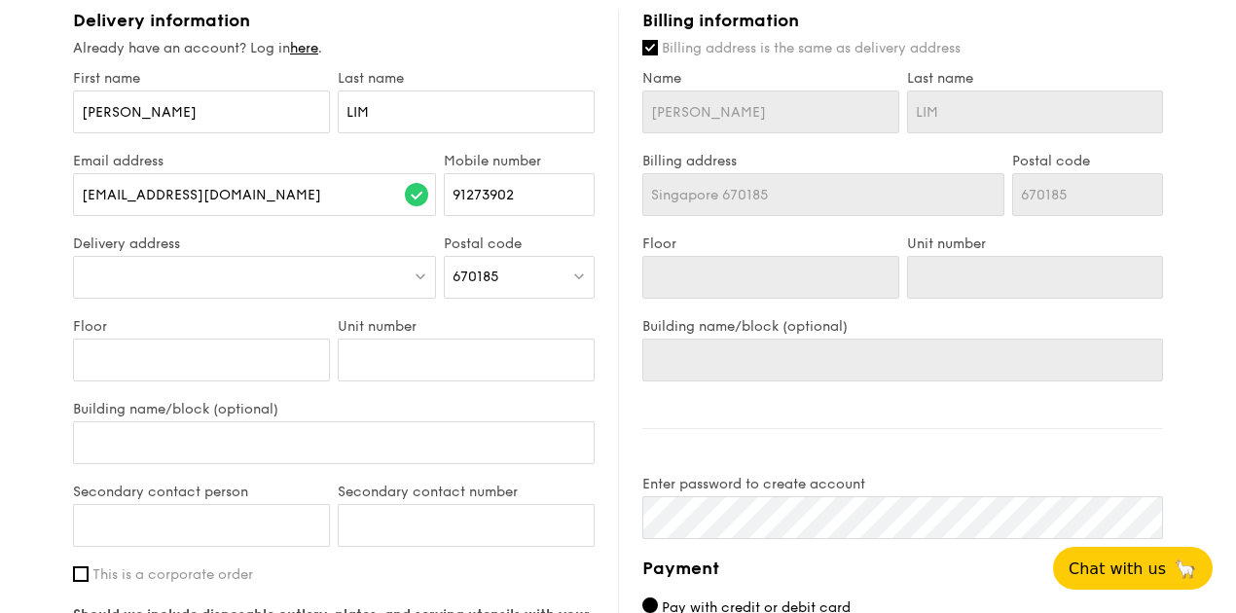
click at [373, 283] on div at bounding box center [254, 277] width 363 height 43
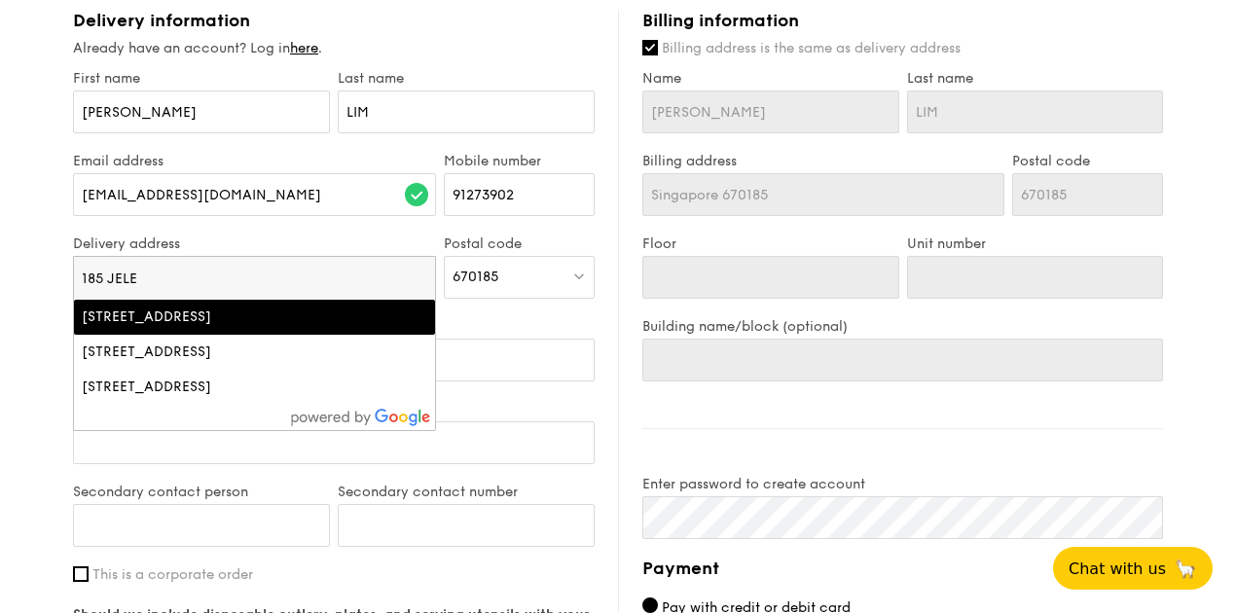
click at [324, 326] on div "[STREET_ADDRESS]" at bounding box center [211, 316] width 259 height 19
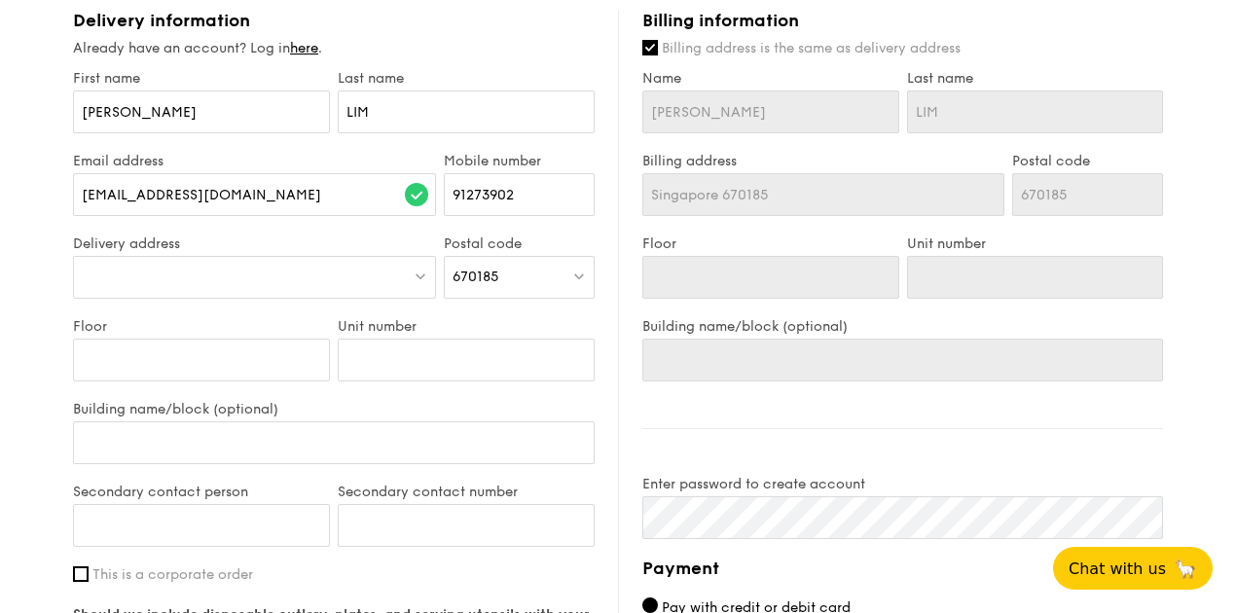
type input "[STREET_ADDRESS]"
click at [255, 352] on input "Floor" at bounding box center [201, 360] width 257 height 43
type input "2"
type input "24"
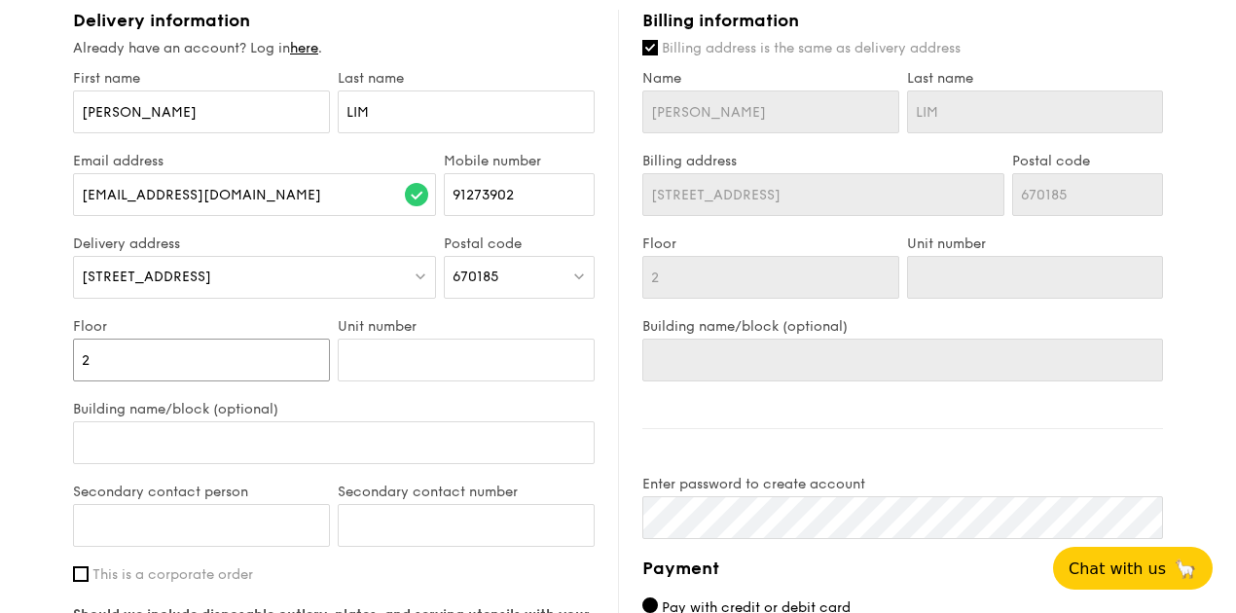
type input "24"
click at [431, 359] on input "Unit number" at bounding box center [466, 360] width 257 height 43
type input "1"
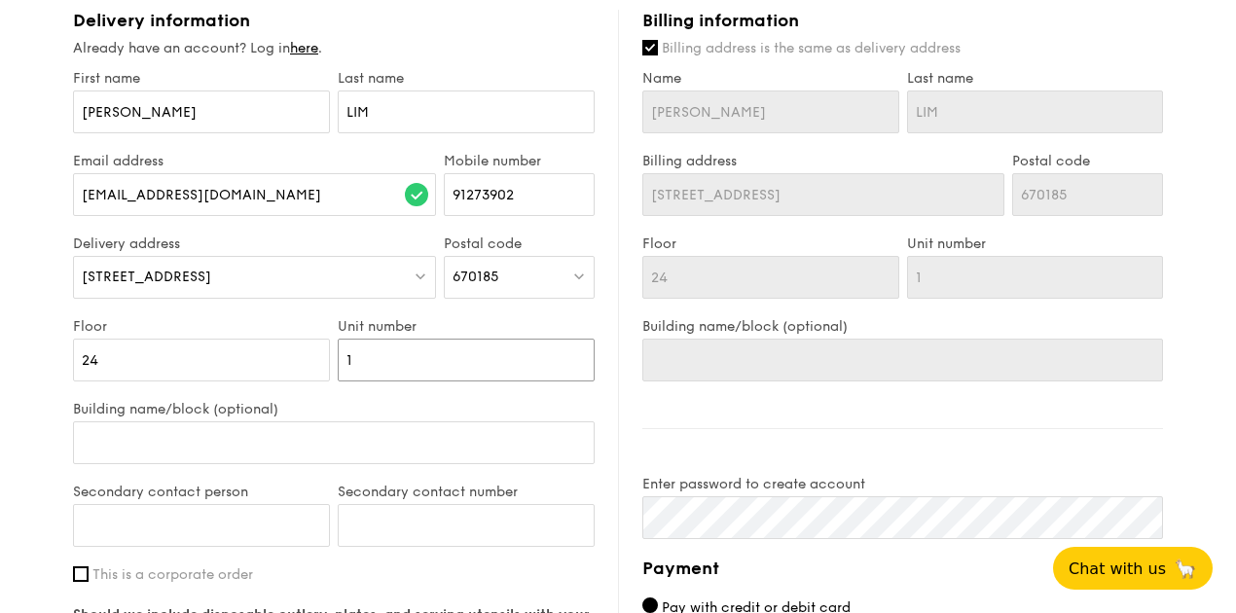
type input "14"
click at [428, 413] on label "Building name/block (optional)" at bounding box center [334, 409] width 522 height 17
click at [428, 421] on input "Building name/block (optional)" at bounding box center [334, 442] width 522 height 43
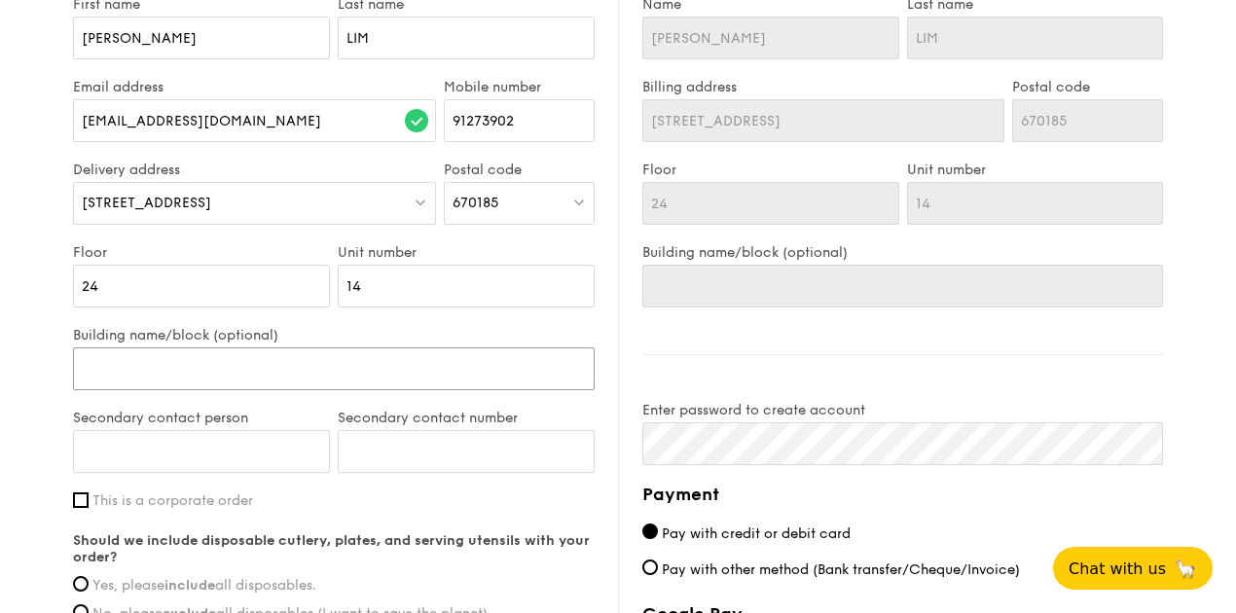
scroll to position [1096, 0]
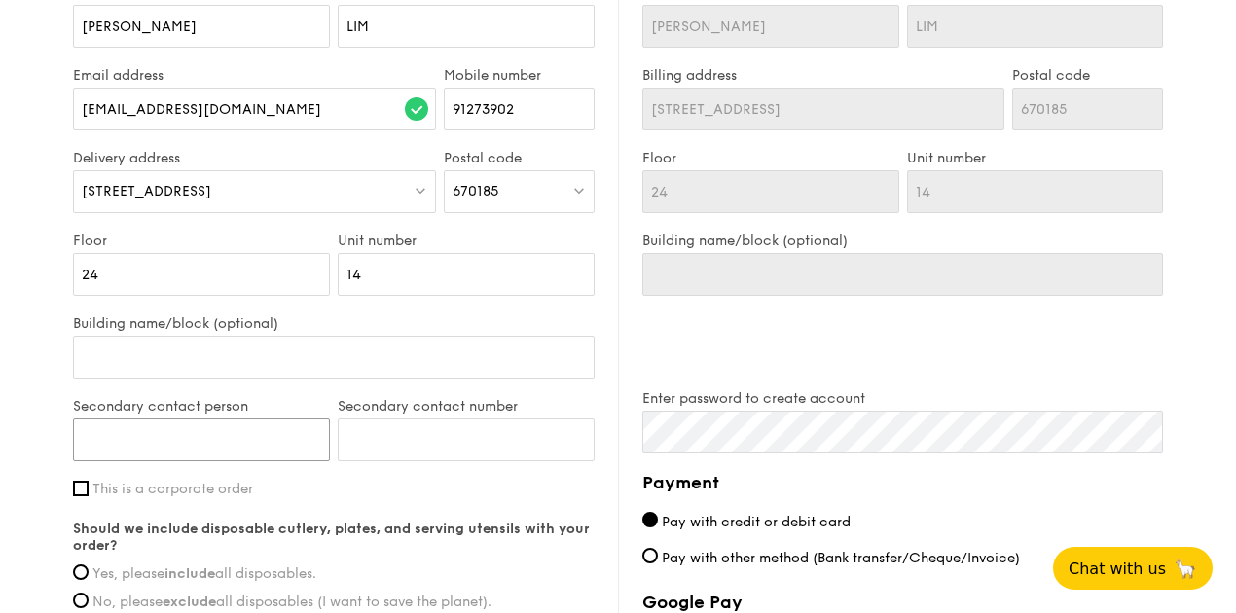
click at [276, 439] on input "Secondary contact person" at bounding box center [201, 439] width 257 height 43
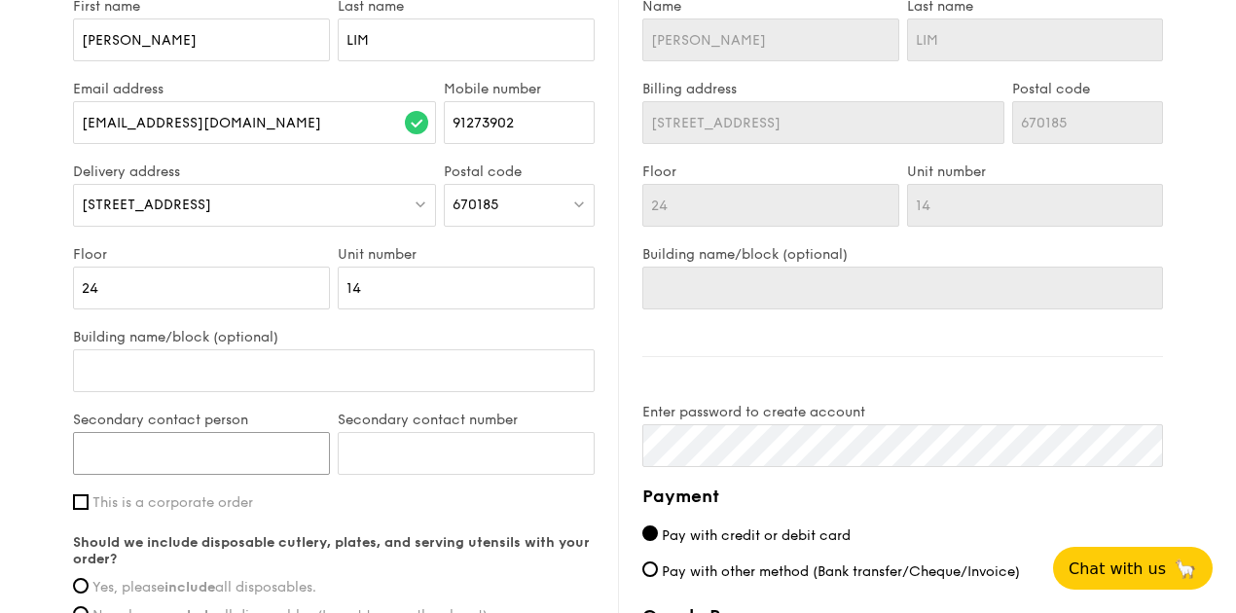
scroll to position [1080, 0]
type input "[PERSON_NAME]"
click at [486, 452] on input "Secondary contact number" at bounding box center [466, 455] width 257 height 43
type input "81007936"
click at [536, 510] on label "This is a corporate order" at bounding box center [334, 504] width 522 height 17
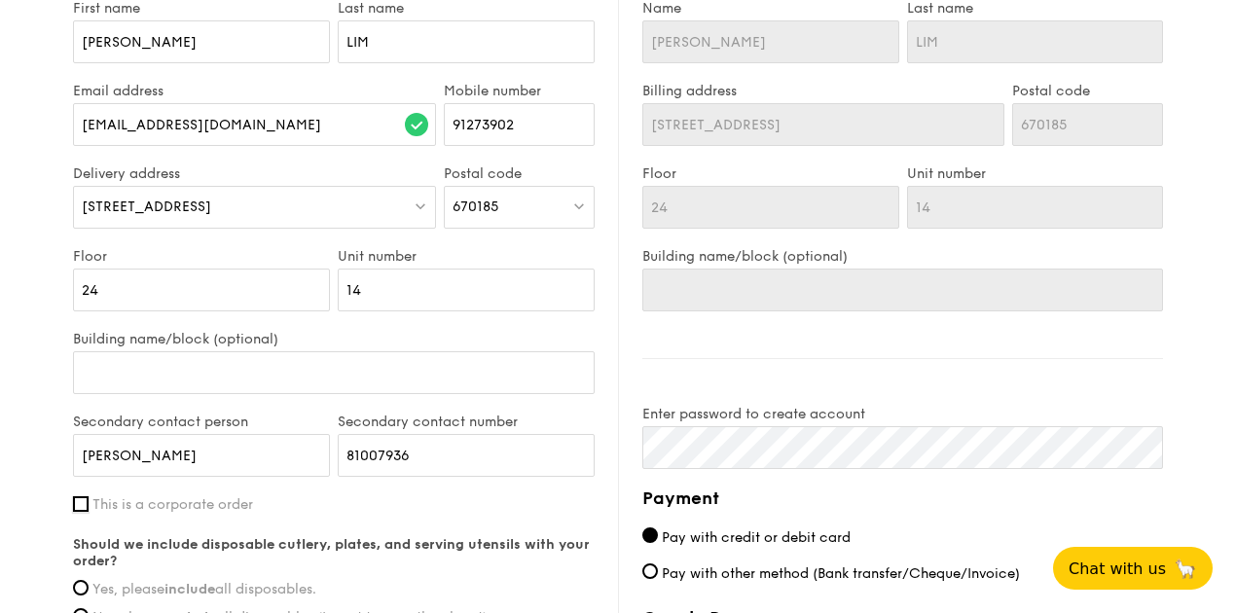
click at [89, 510] on input "This is a corporate order" at bounding box center [81, 504] width 16 height 16
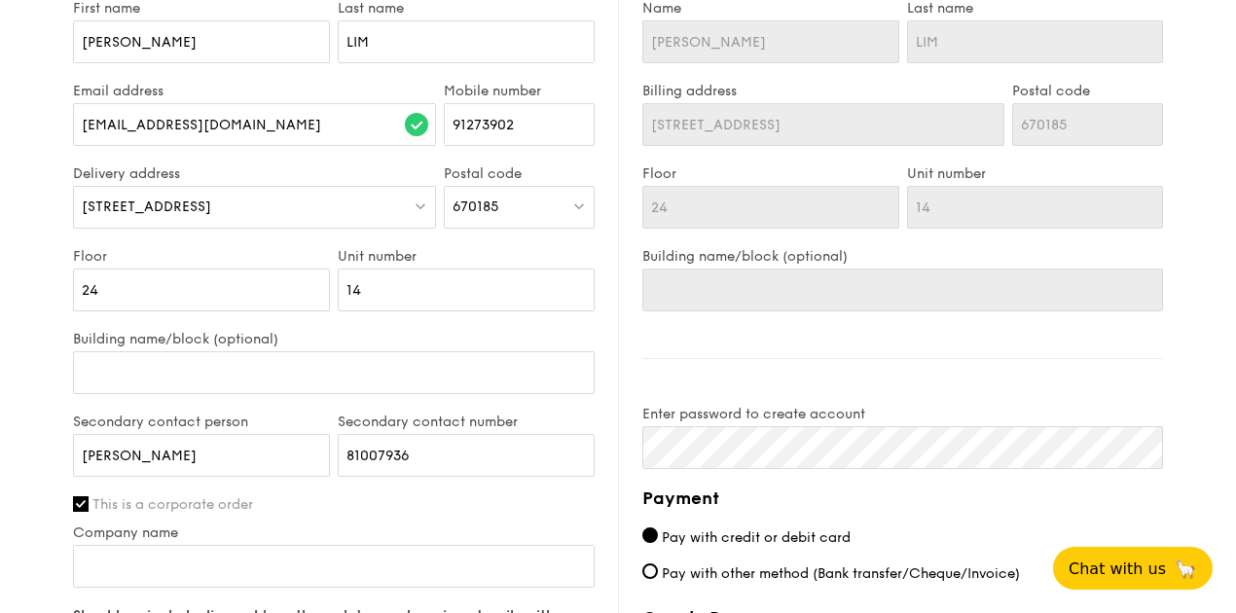
click at [536, 510] on label "This is a corporate order" at bounding box center [334, 504] width 522 height 17
click at [89, 510] on input "This is a corporate order" at bounding box center [81, 504] width 16 height 16
checkbox input "false"
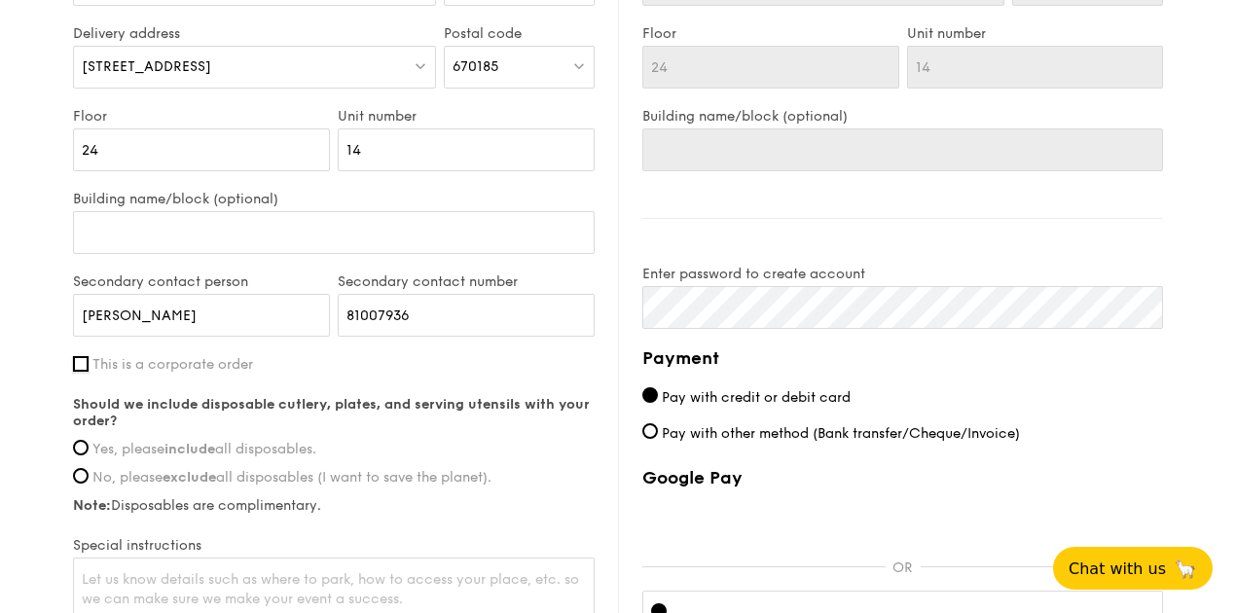
scroll to position [1239, 0]
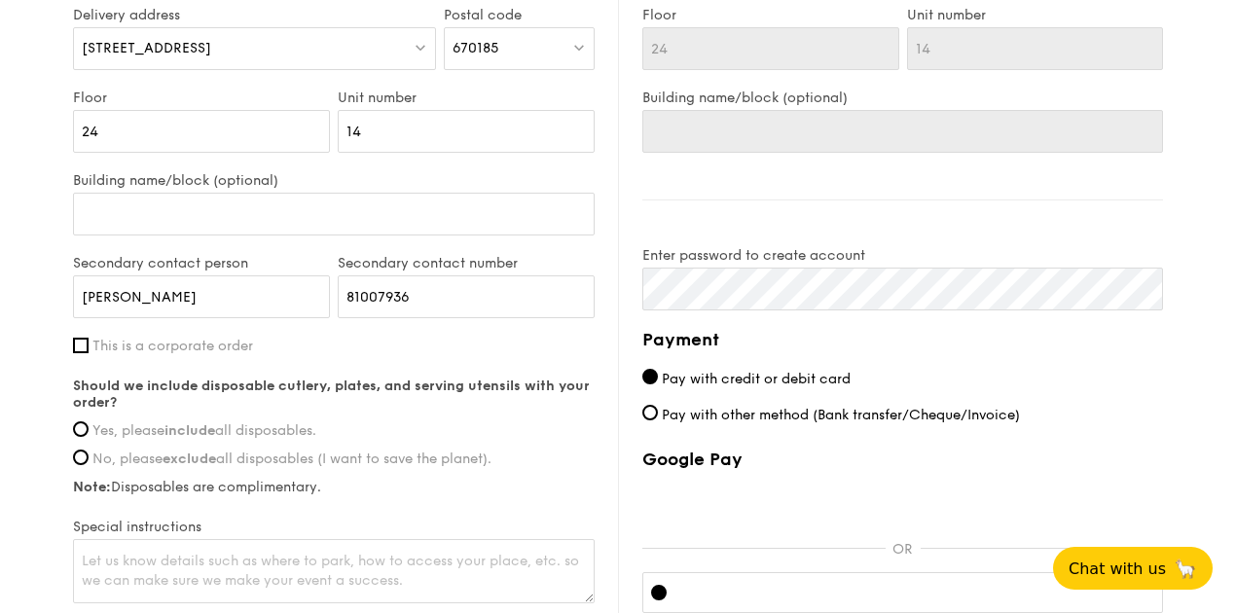
click at [119, 434] on span "Yes, please include all disposables." at bounding box center [204, 430] width 224 height 17
click at [89, 434] on input "Yes, please include all disposables." at bounding box center [81, 429] width 16 height 16
radio input "true"
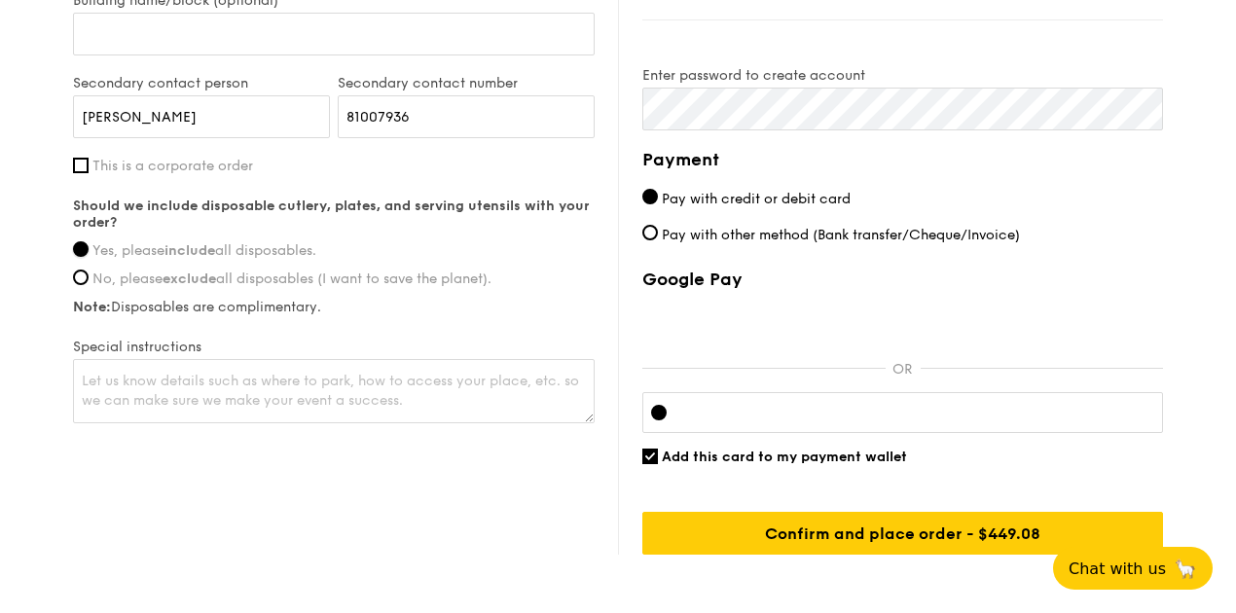
scroll to position [1420, 0]
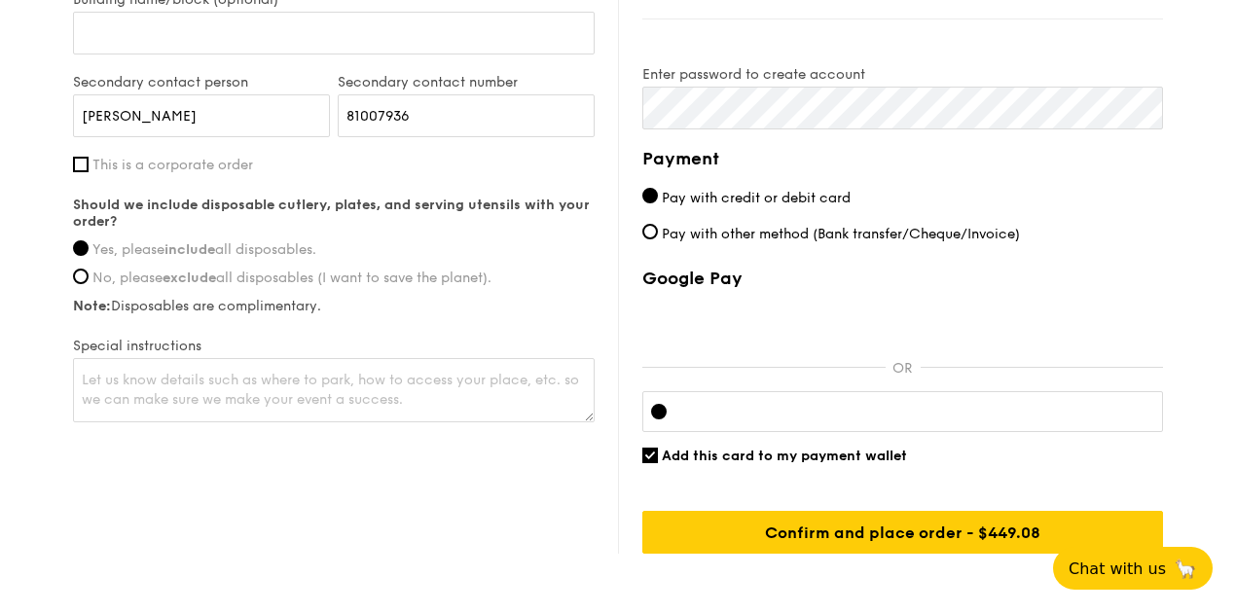
click at [819, 419] on div at bounding box center [902, 411] width 521 height 41
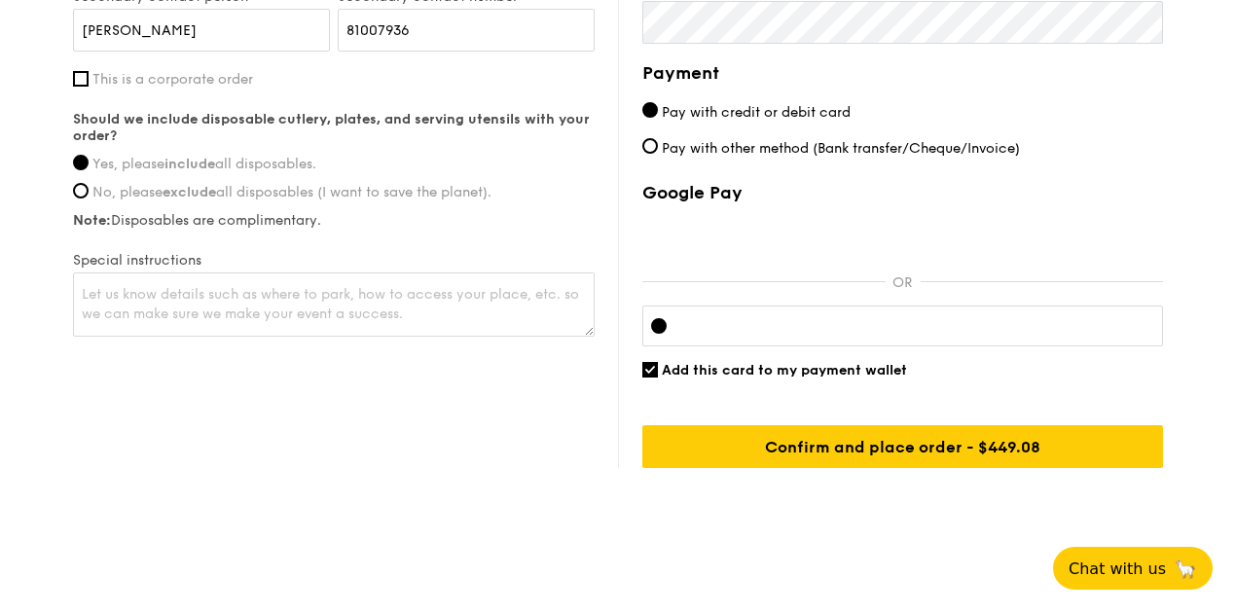
scroll to position [1514, 0]
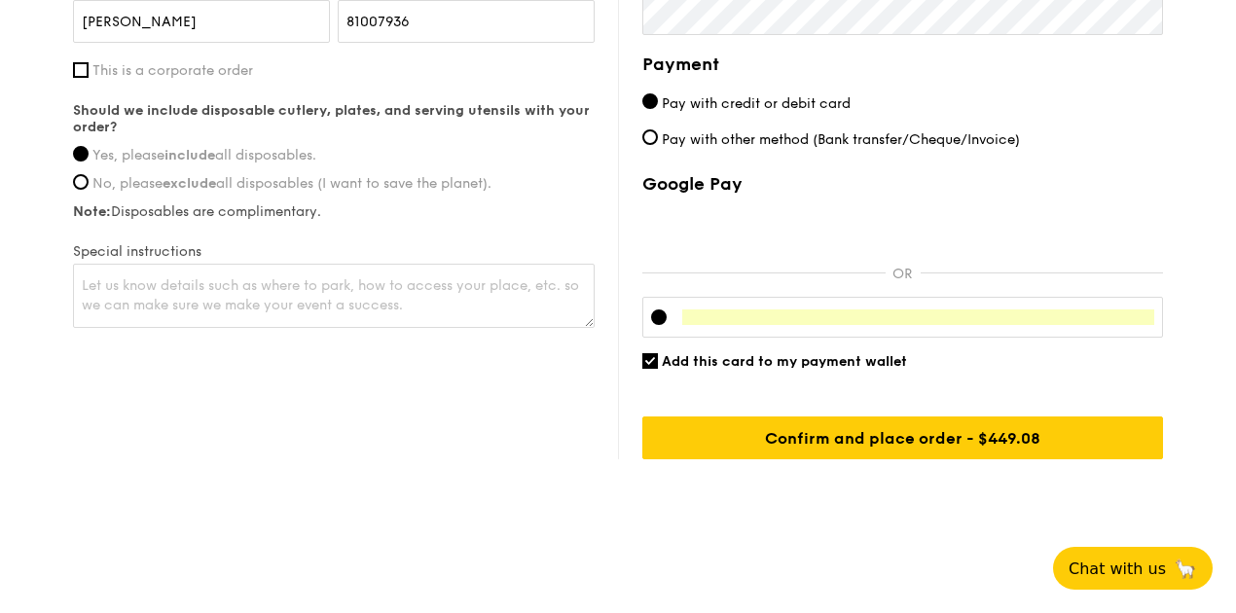
click at [804, 353] on span "Add this card to my payment wallet" at bounding box center [784, 361] width 245 height 17
click at [658, 353] on input "Add this card to my payment wallet" at bounding box center [650, 361] width 16 height 16
checkbox input "false"
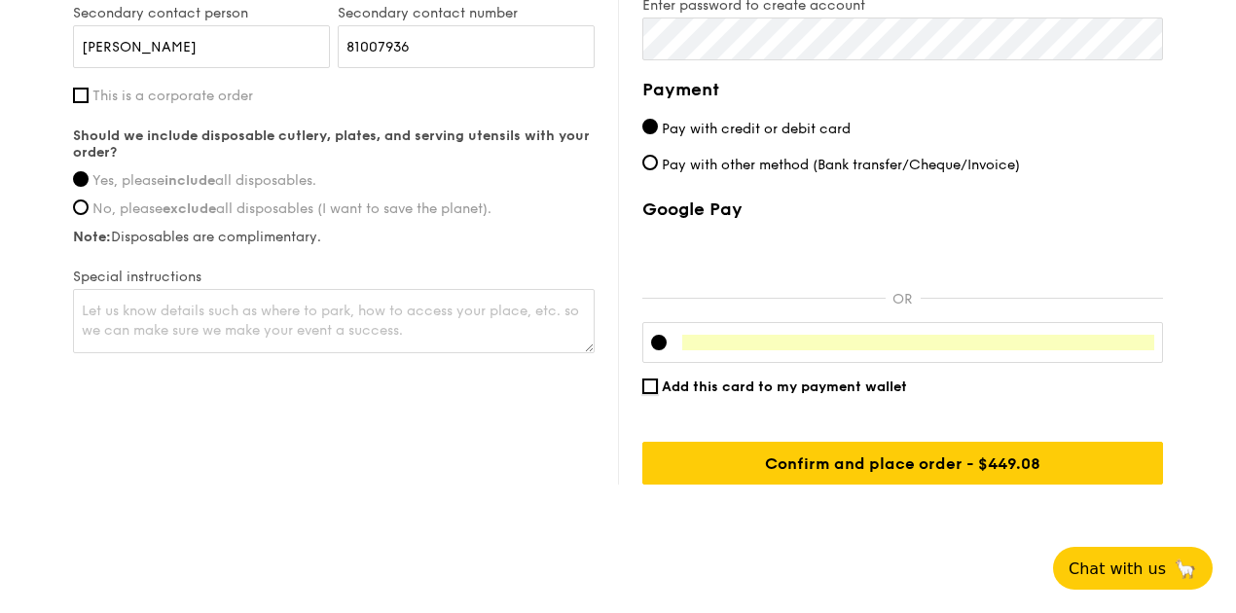
scroll to position [1491, 0]
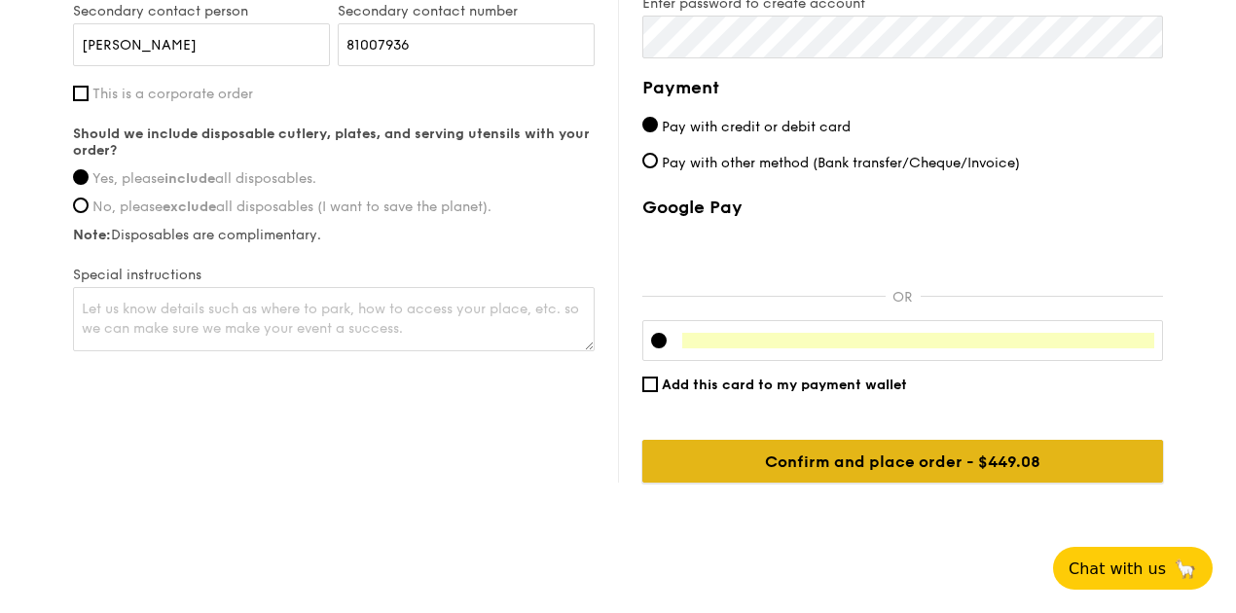
click at [912, 460] on input "Confirm and place order - $449.08" at bounding box center [902, 461] width 521 height 43
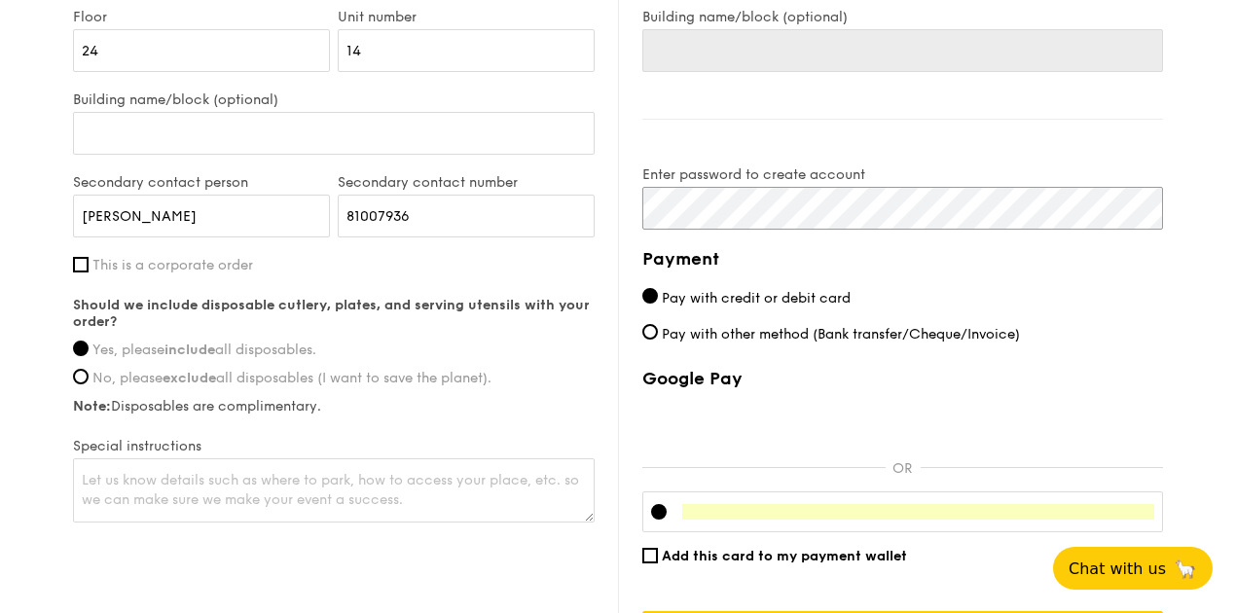
scroll to position [1514, 0]
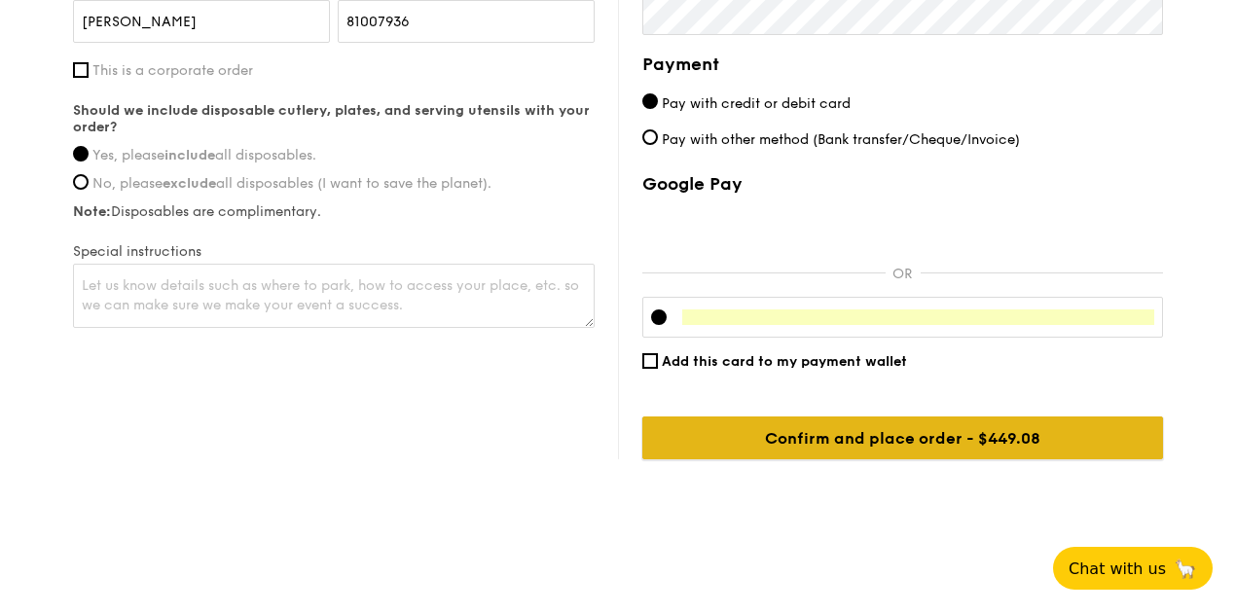
click at [920, 427] on input "Confirm and place order - $449.08" at bounding box center [902, 437] width 521 height 43
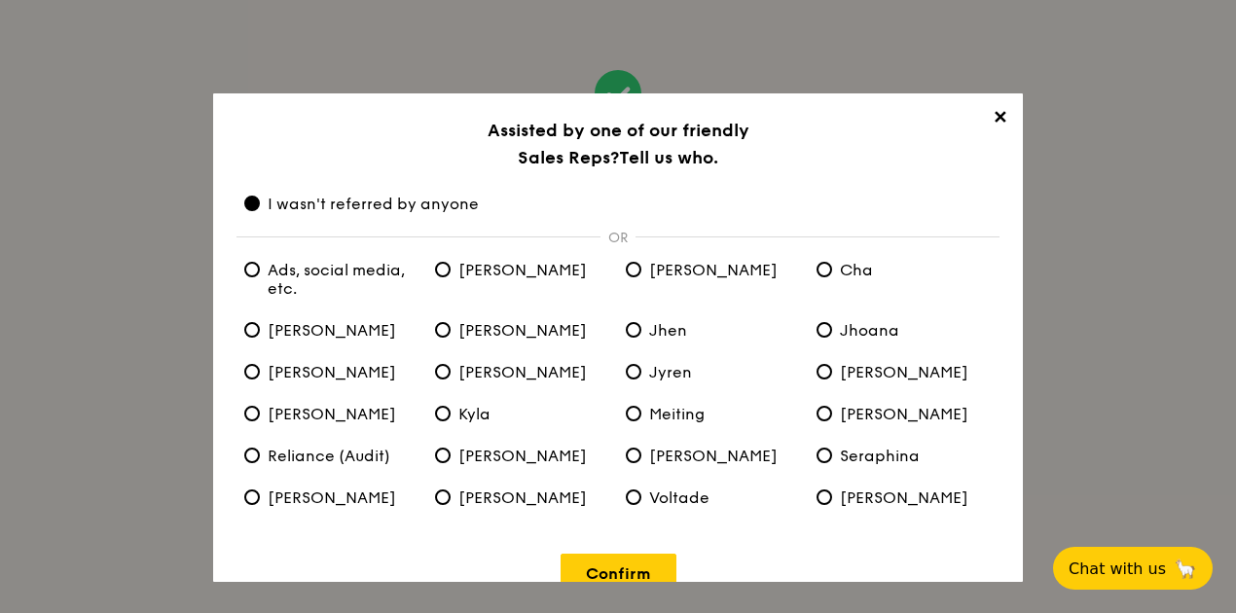
scroll to position [35, 0]
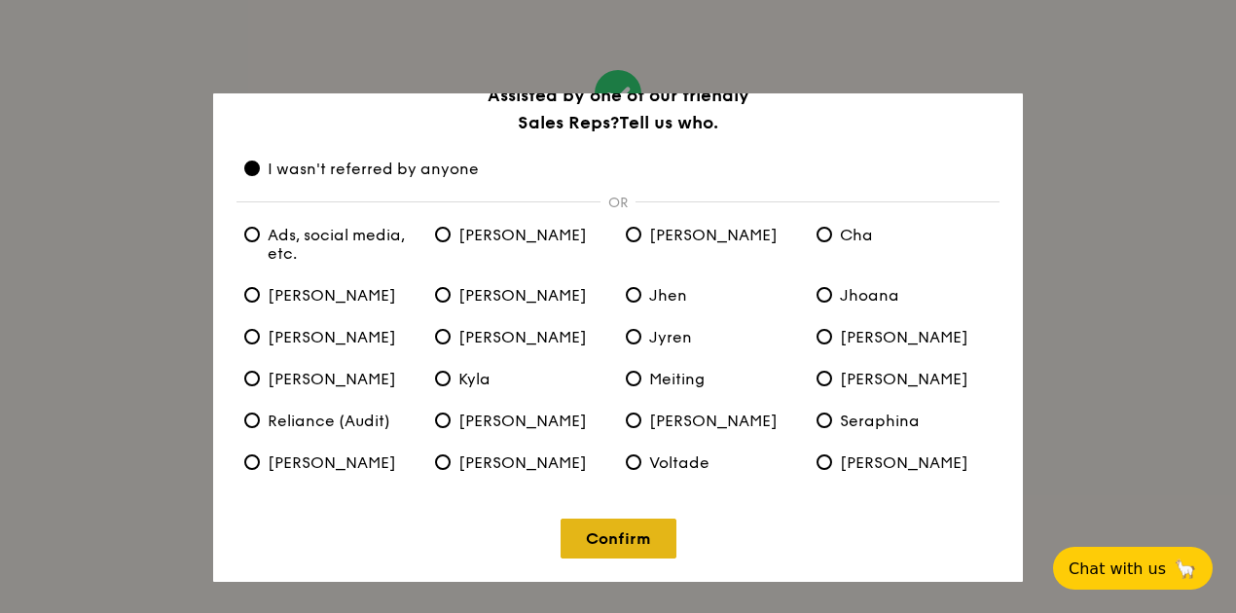
click at [615, 537] on link "Confirm" at bounding box center [618, 539] width 116 height 40
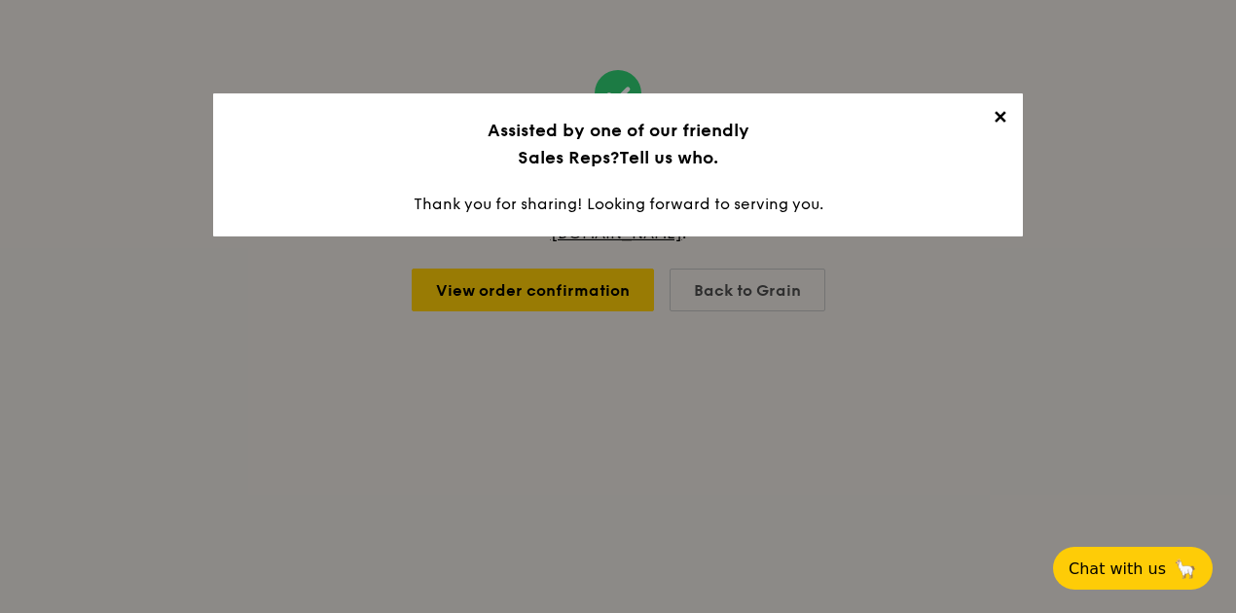
scroll to position [0, 0]
click at [1002, 116] on span "✕" at bounding box center [999, 120] width 27 height 27
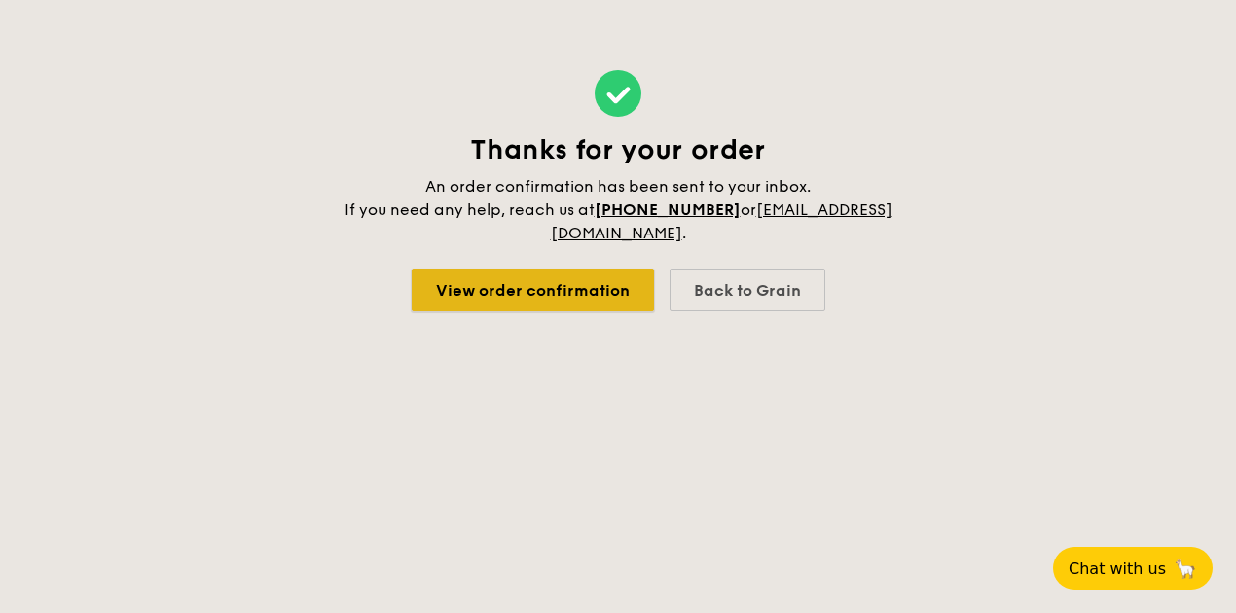
click at [570, 289] on link "View order confirmation" at bounding box center [533, 290] width 242 height 43
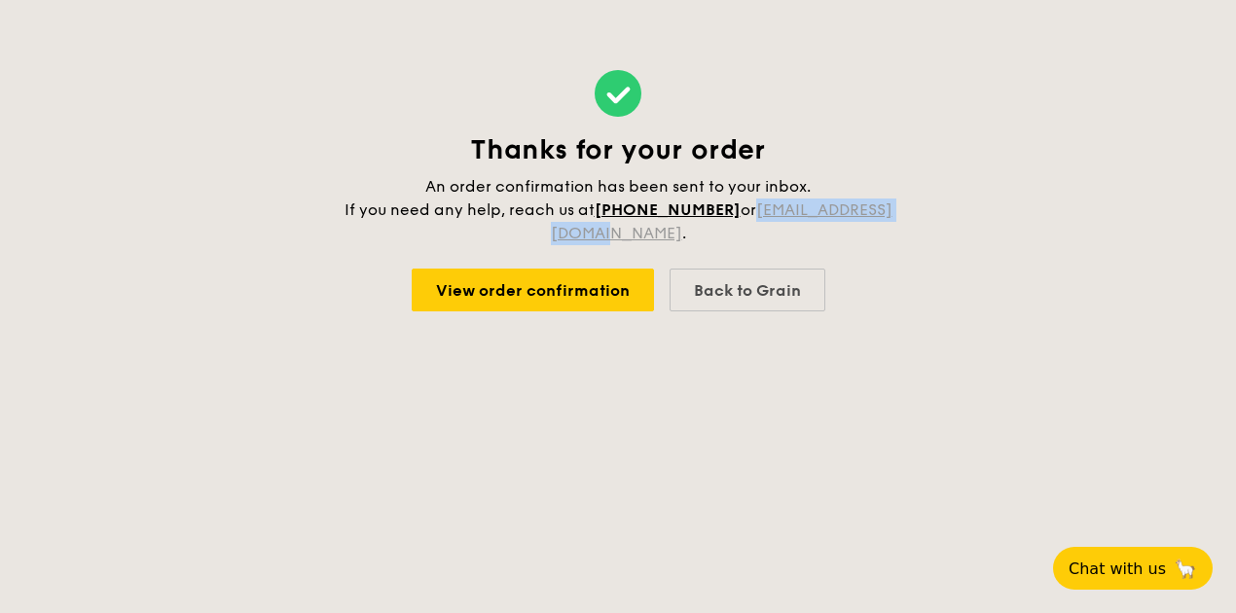
click at [663, 231] on link "[EMAIL_ADDRESS][DOMAIN_NAME]" at bounding box center [722, 221] width 342 height 42
